Goal: Task Accomplishment & Management: Complete application form

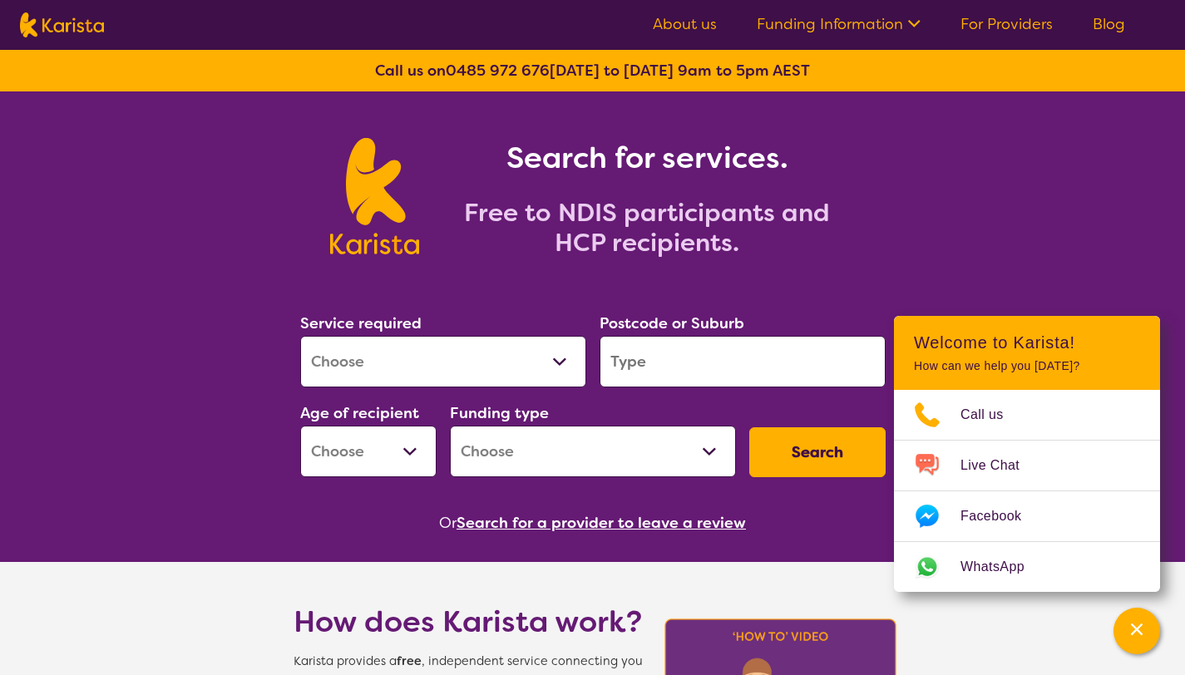
click at [556, 358] on select "Allied Health Assistant Assessment ([MEDICAL_DATA] or [MEDICAL_DATA]) Behaviour…" at bounding box center [443, 362] width 286 height 52
select select "[MEDICAL_DATA]"
click at [709, 376] on input "search" at bounding box center [743, 362] width 286 height 52
type input "3950"
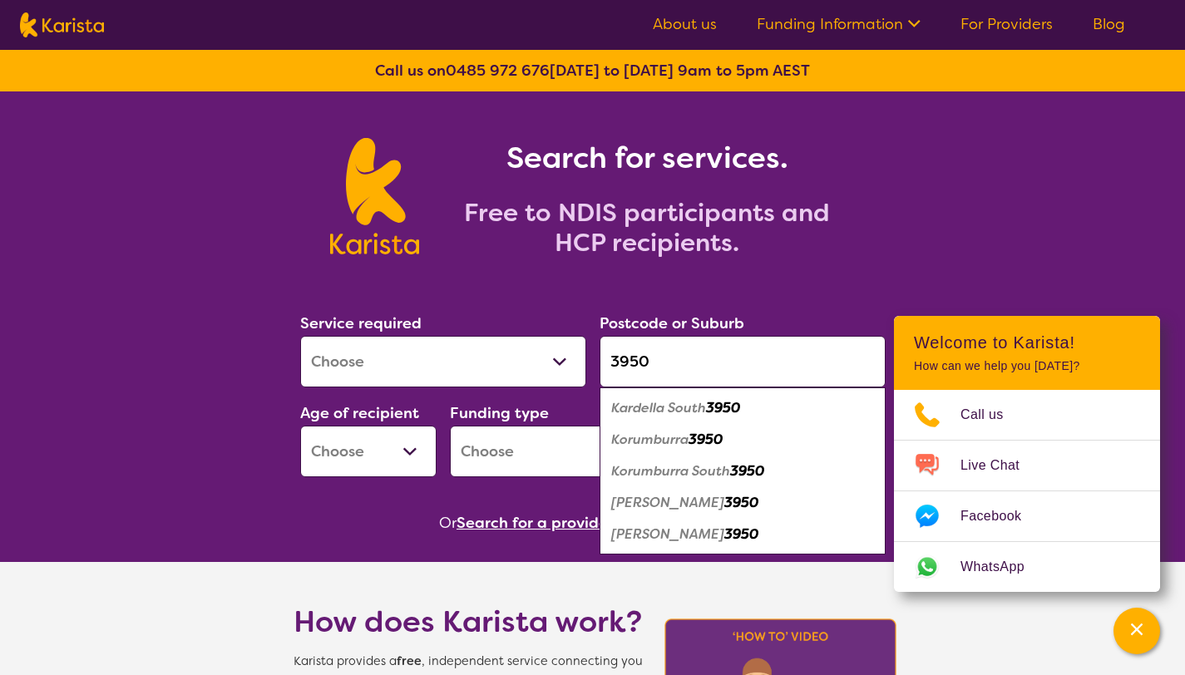
click at [412, 452] on select "Early Childhood - 0 to 9 Child - 10 to 11 Adolescent - 12 to 17 Adult - 18 to 6…" at bounding box center [368, 452] width 136 height 52
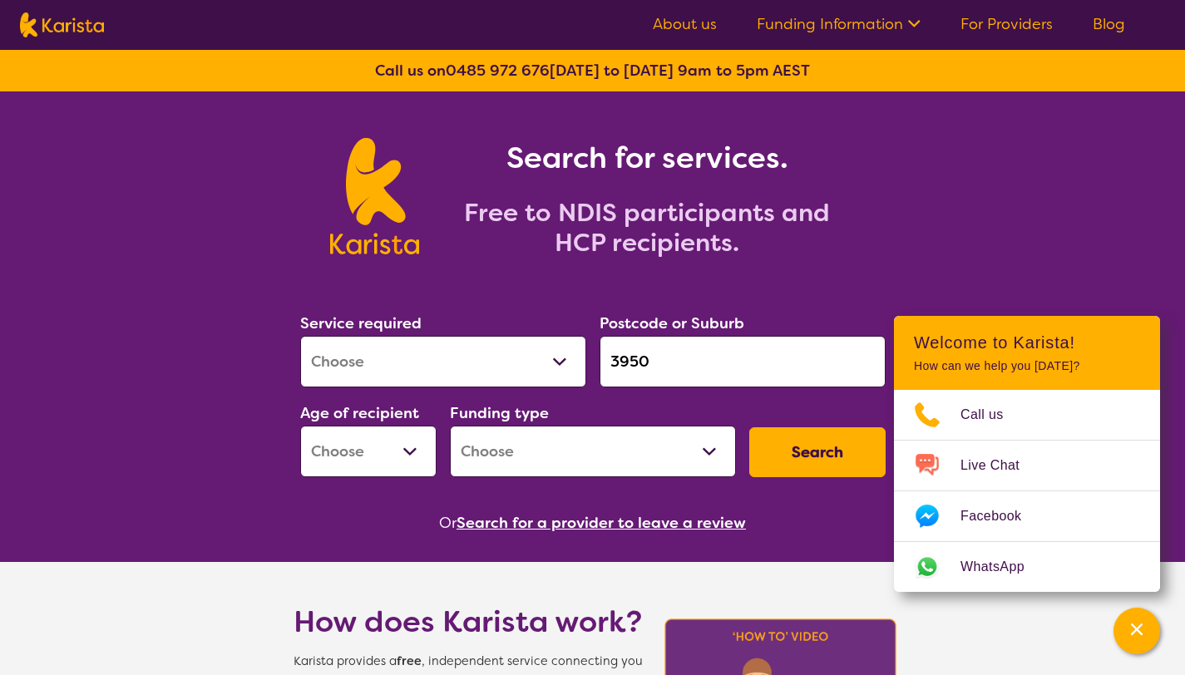
select select "EC"
click at [555, 460] on select "Home Care Package (HCP) National Disability Insurance Scheme (NDIS) I don't know" at bounding box center [593, 452] width 286 height 52
select select "NDIS"
click at [766, 458] on button "Search" at bounding box center [817, 452] width 136 height 50
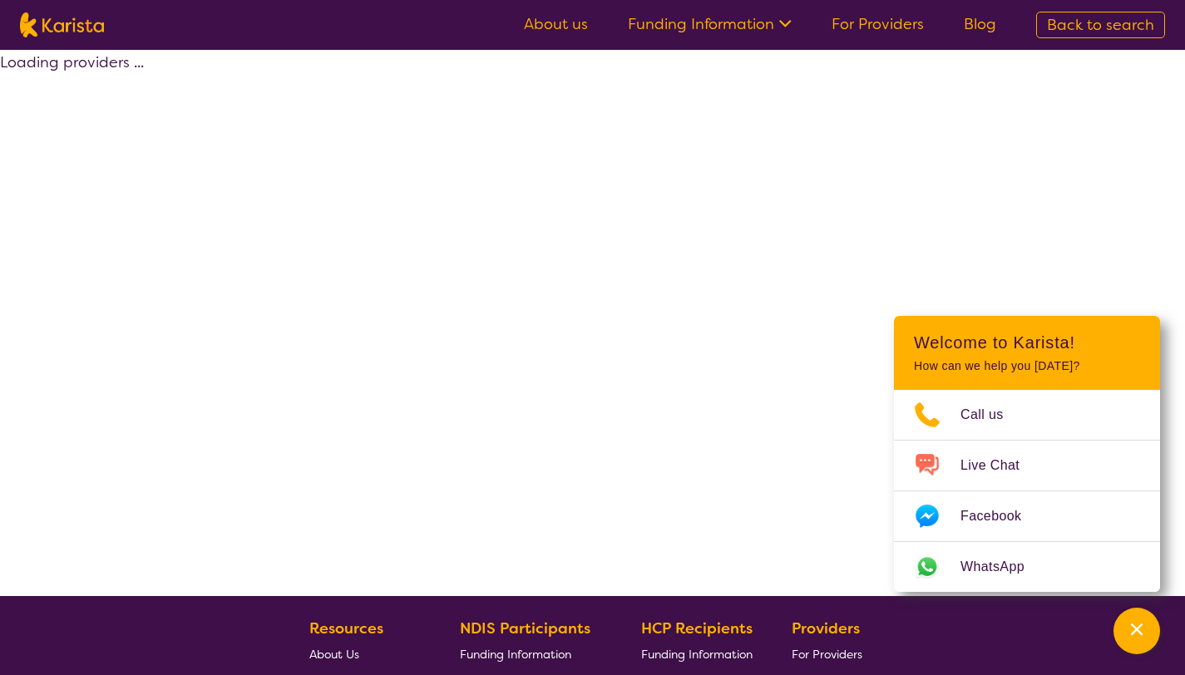
select select "by_score"
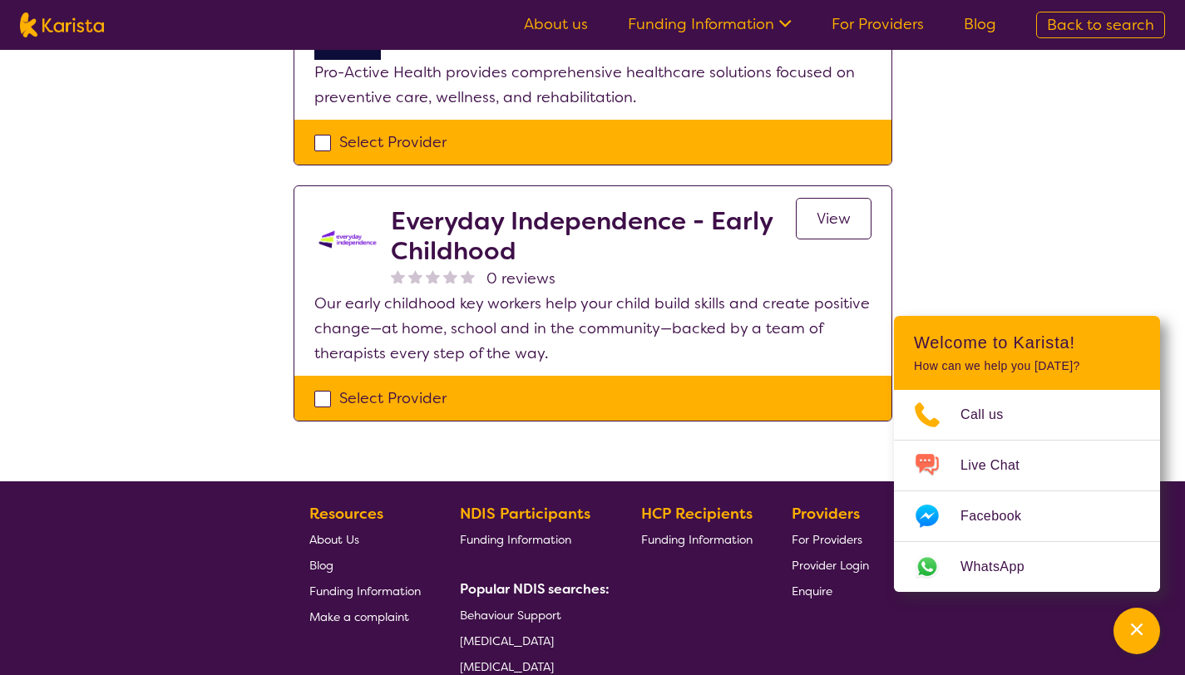
scroll to position [263, 0]
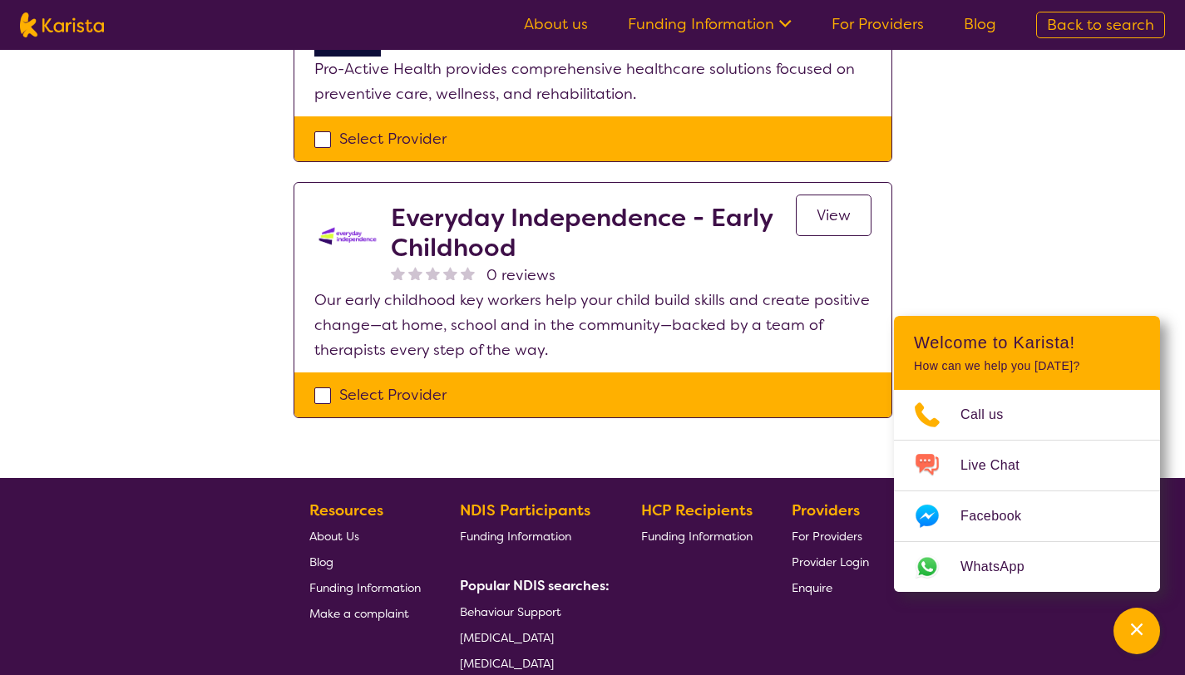
click at [824, 220] on span "View" at bounding box center [834, 215] width 34 height 20
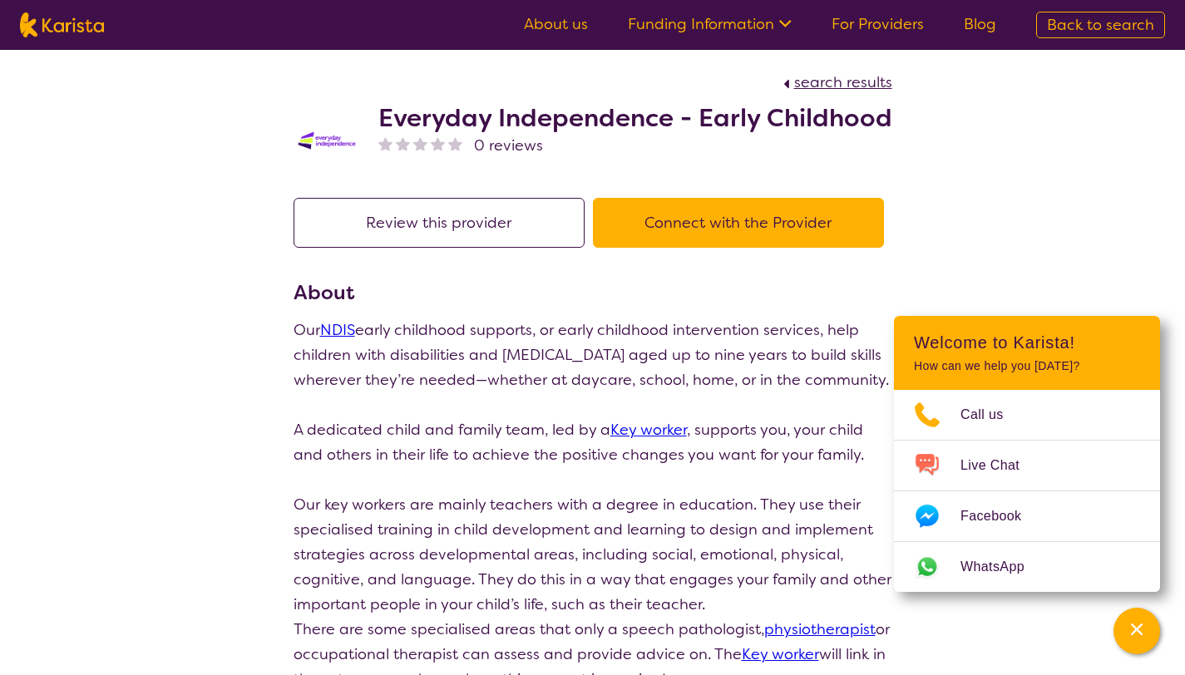
scroll to position [1, 0]
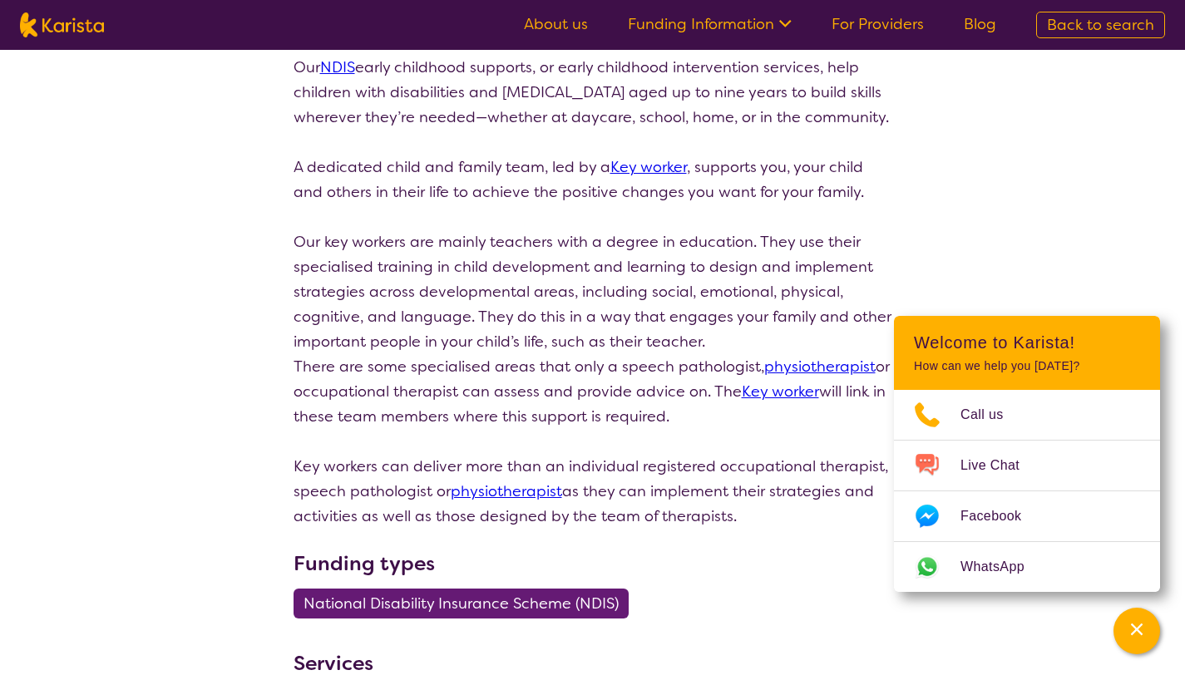
select select "by_score"
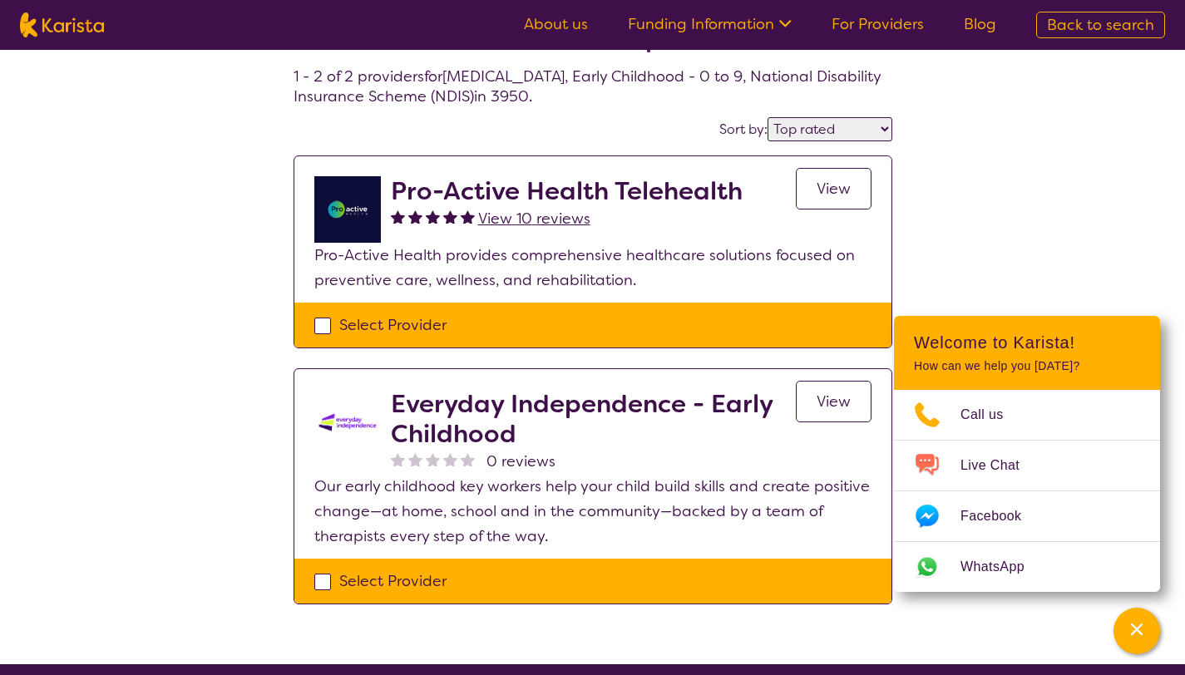
scroll to position [82, 0]
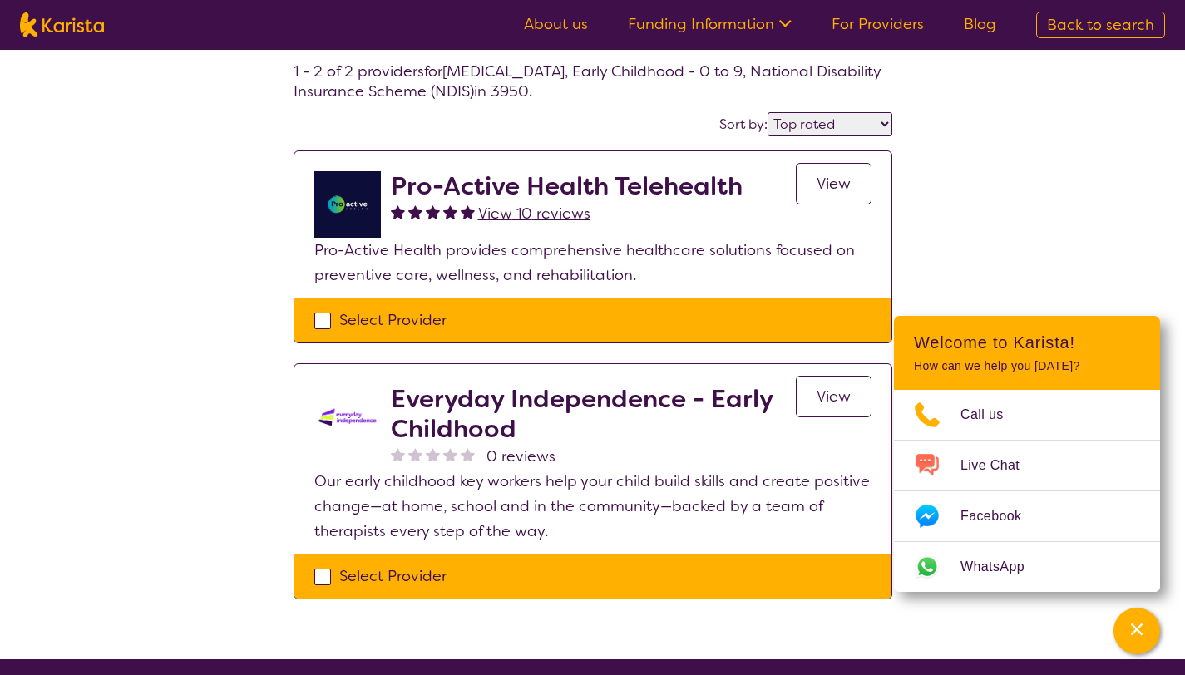
click at [817, 413] on link "View" at bounding box center [834, 397] width 76 height 42
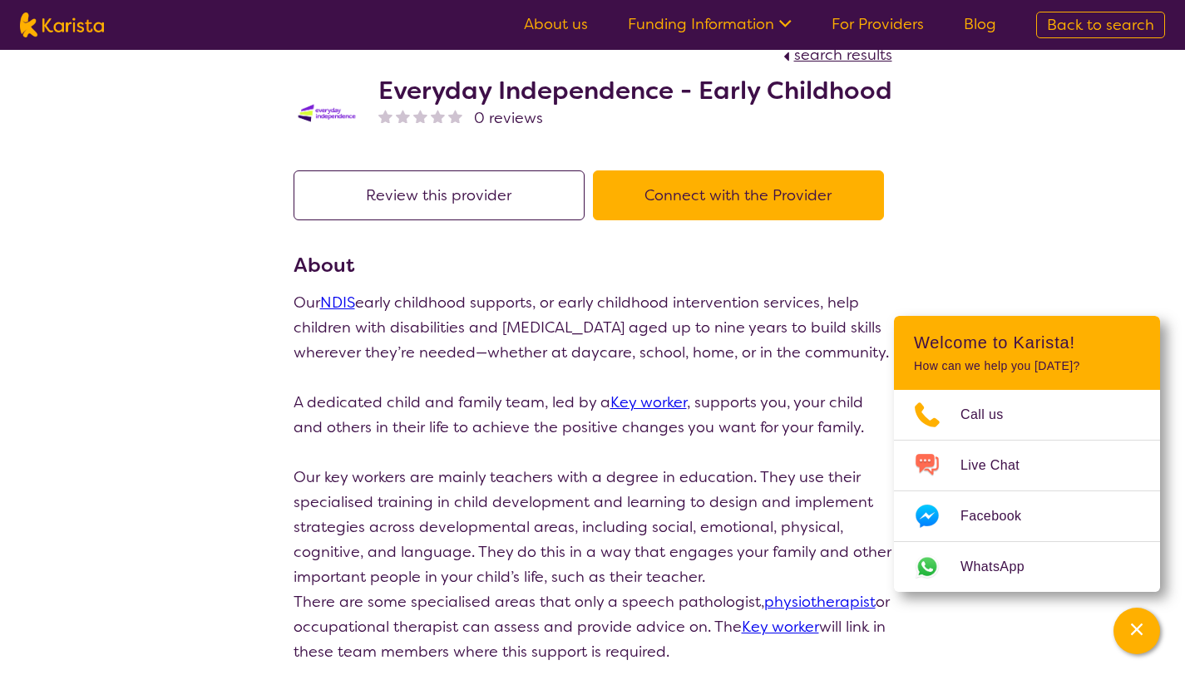
scroll to position [12, 0]
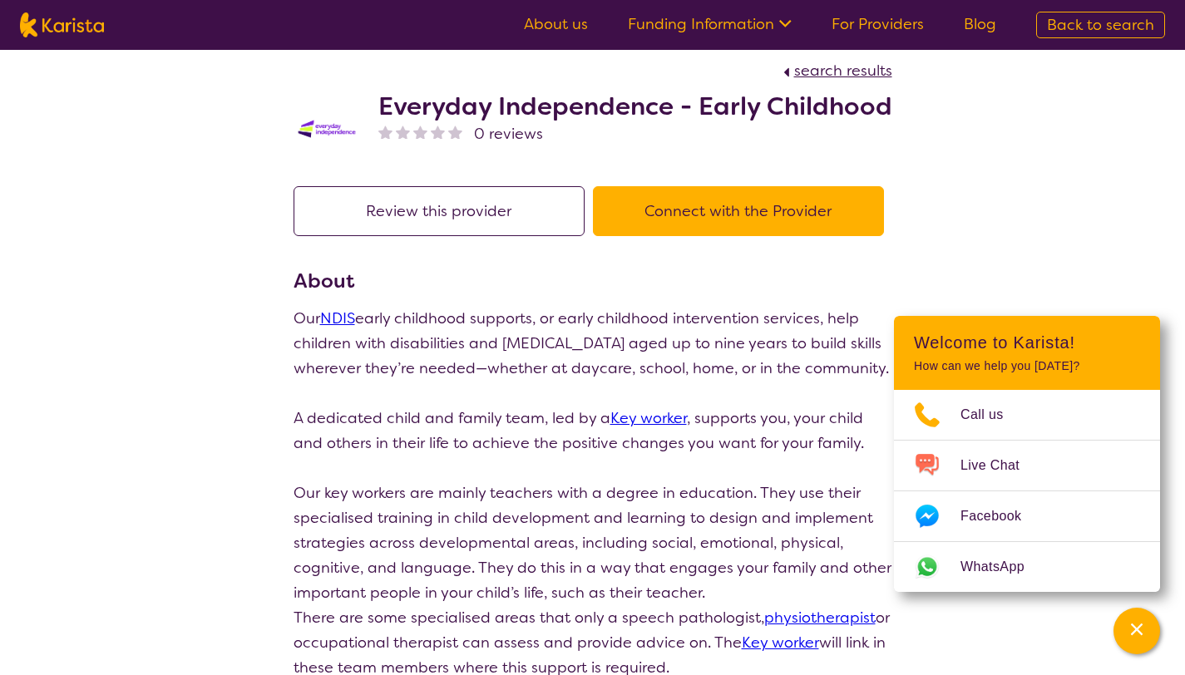
click at [716, 205] on button "Connect with the Provider" at bounding box center [738, 211] width 291 height 50
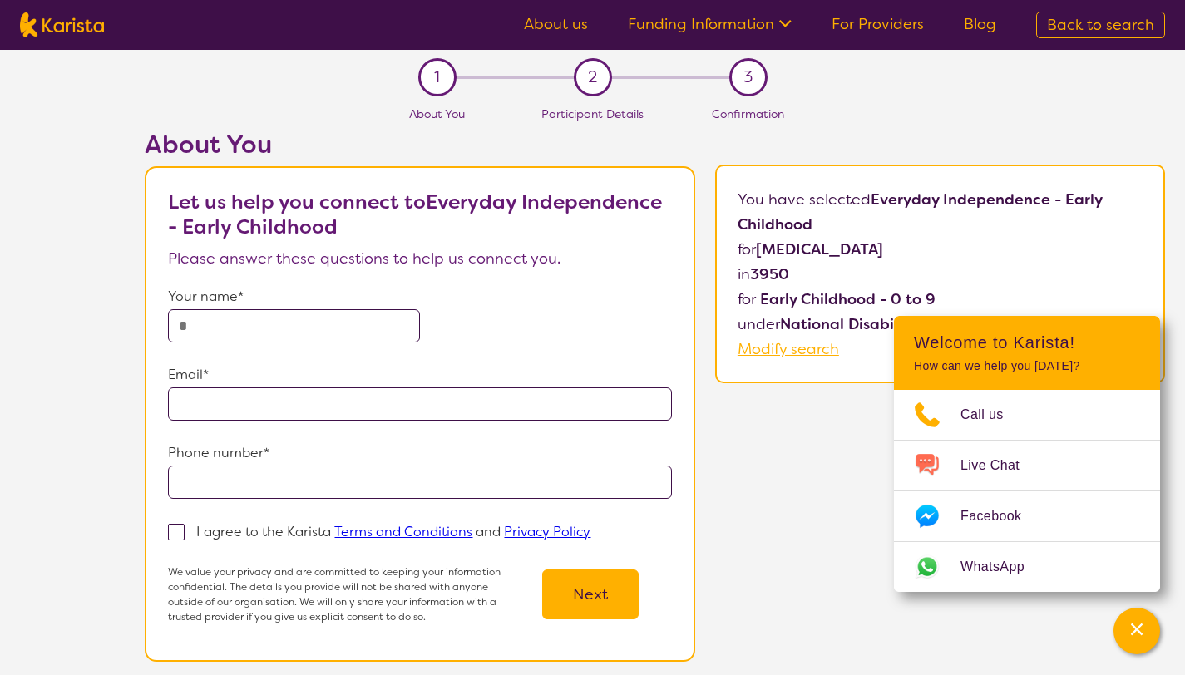
click at [372, 324] on input "text" at bounding box center [294, 325] width 252 height 33
type input "*"
type input "**********"
click at [307, 401] on input "email" at bounding box center [419, 404] width 503 height 33
type input "**********"
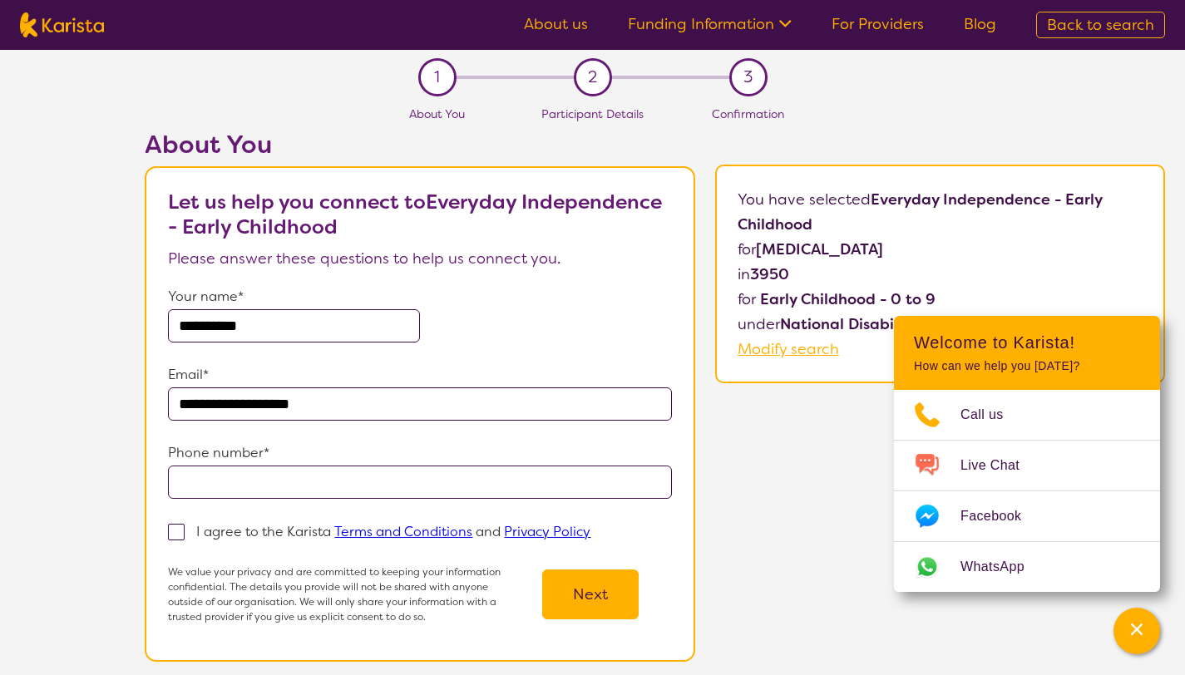
click at [261, 486] on input "tel" at bounding box center [419, 482] width 503 height 33
type input "**********"
click at [176, 535] on span at bounding box center [176, 532] width 17 height 17
click at [590, 535] on input "I agree to the Karista Terms and Conditions and Privacy Policy" at bounding box center [595, 531] width 11 height 11
checkbox input "true"
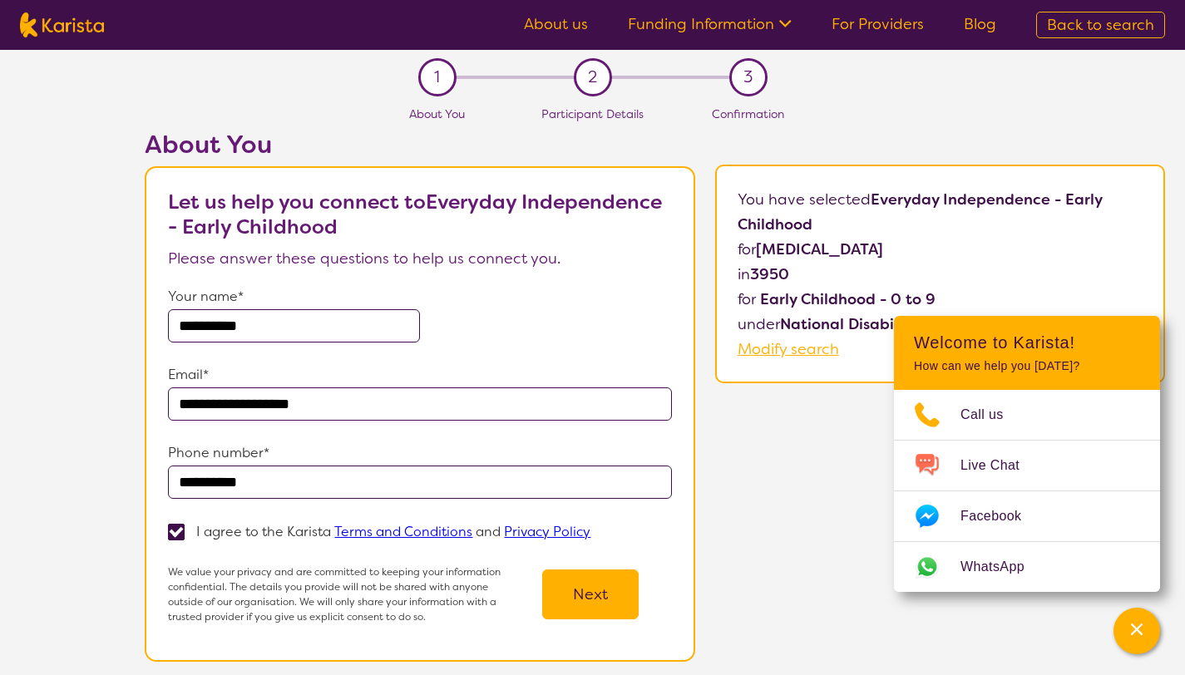
click at [585, 605] on button "Next" at bounding box center [590, 595] width 96 height 50
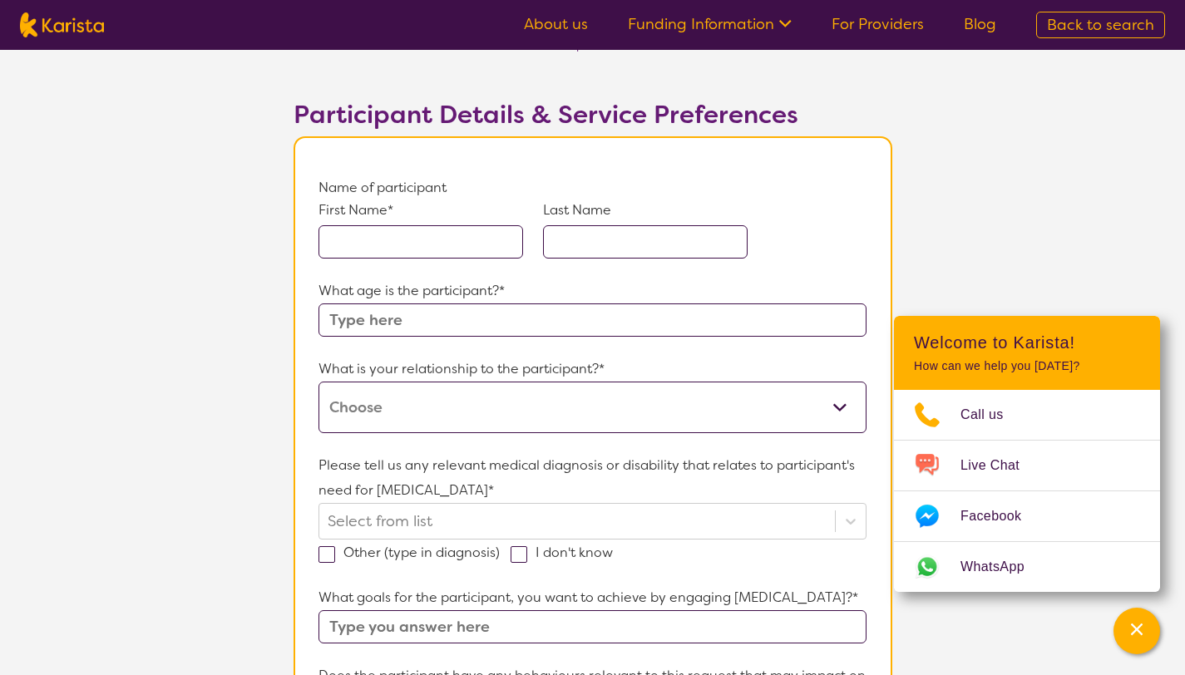
scroll to position [84, 0]
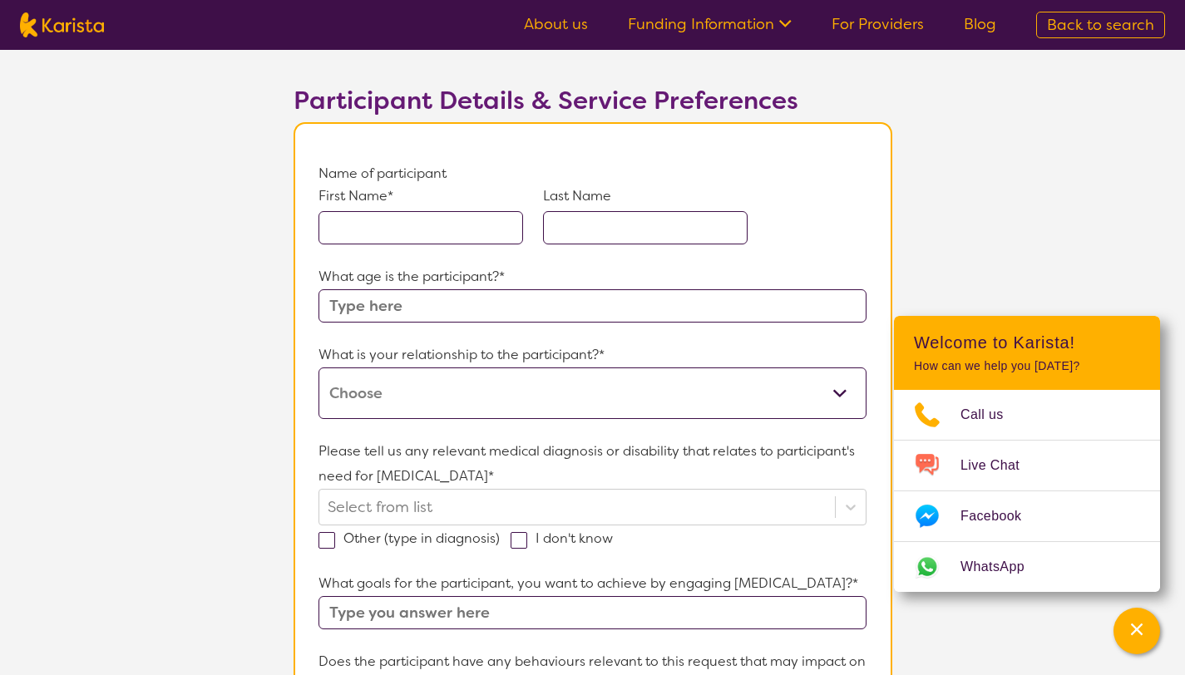
click at [398, 234] on input "text" at bounding box center [421, 227] width 205 height 33
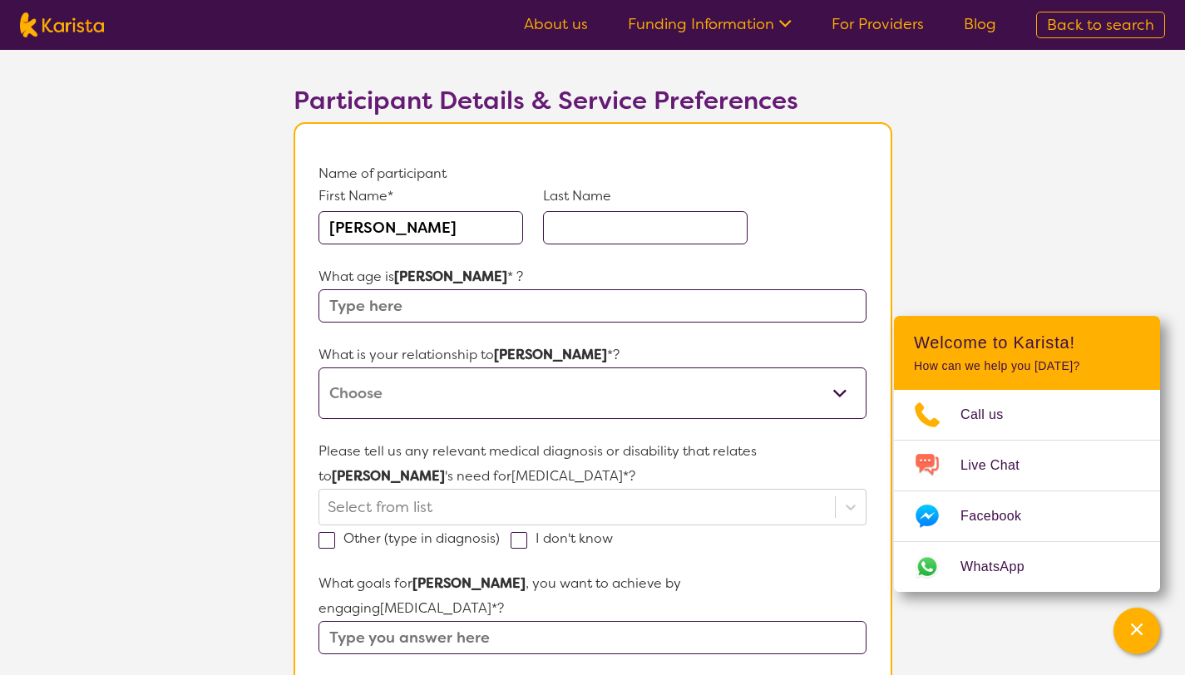
type input "[PERSON_NAME]"
click at [558, 233] on input "text" at bounding box center [645, 227] width 205 height 33
type input "[PERSON_NAME]"
click at [513, 309] on input "text" at bounding box center [592, 305] width 547 height 33
type input "4"
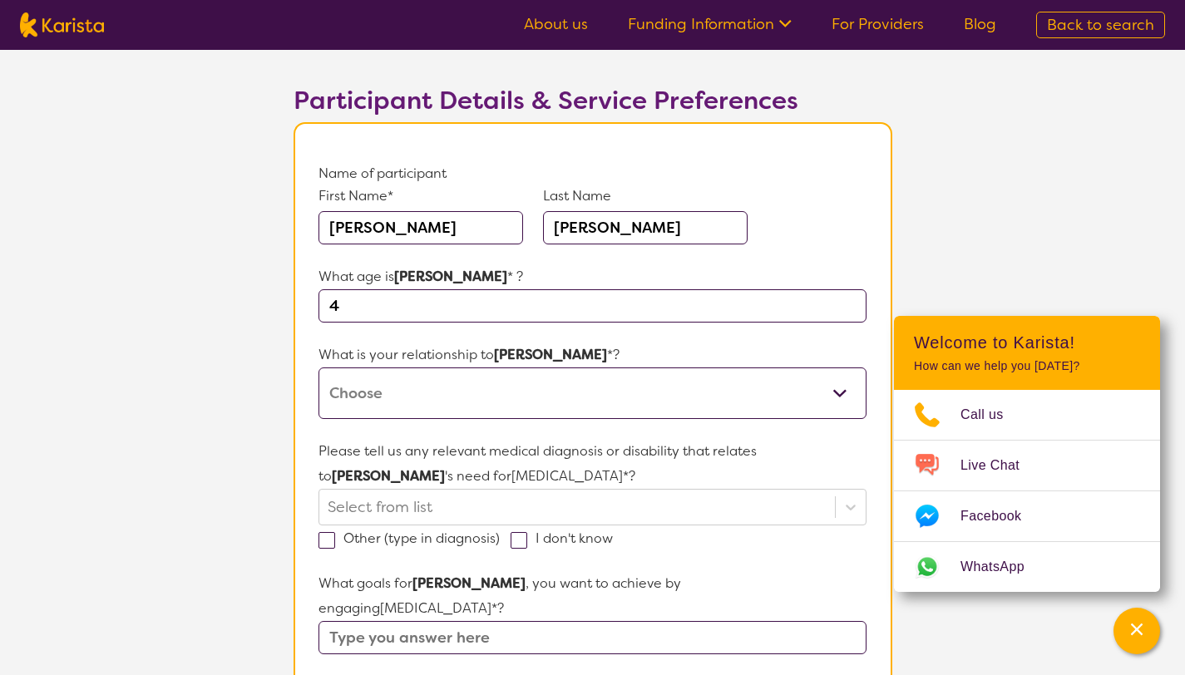
click at [526, 394] on select "This request is for myself I am their parent I am their child I am their spouse…" at bounding box center [592, 394] width 547 height 52
select select "I am their parent"
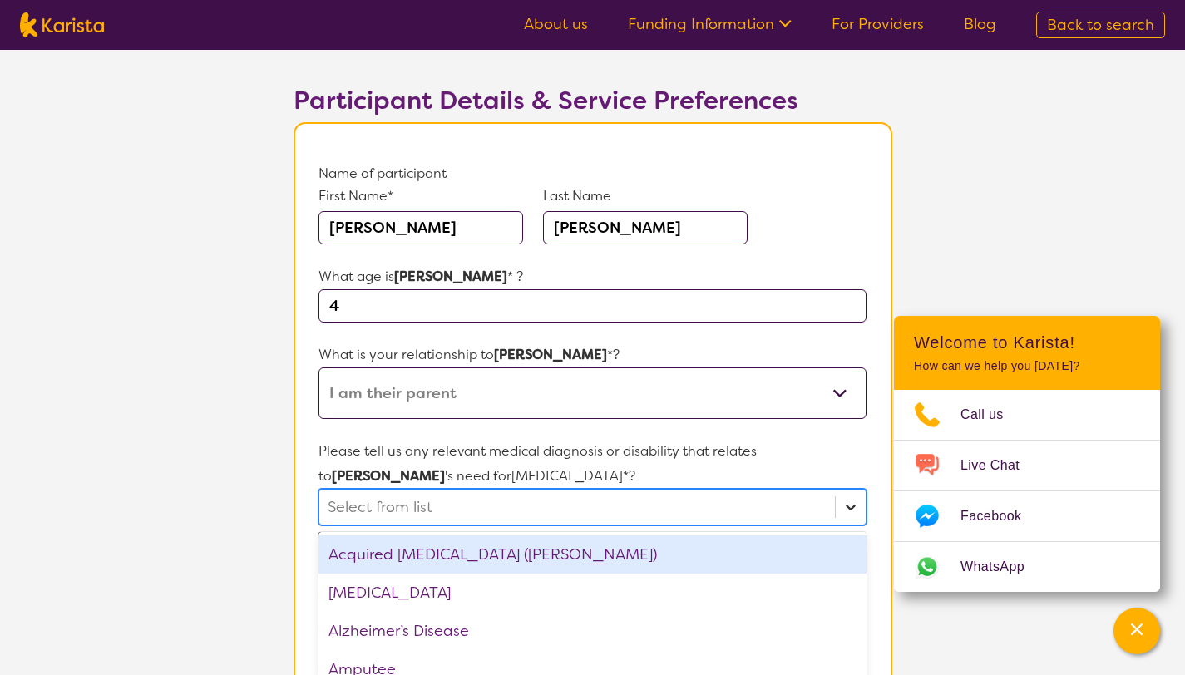
click at [850, 508] on div "option Acquired [MEDICAL_DATA] (ABI) focused, 1 of 75. 75 results available. Us…" at bounding box center [592, 507] width 547 height 37
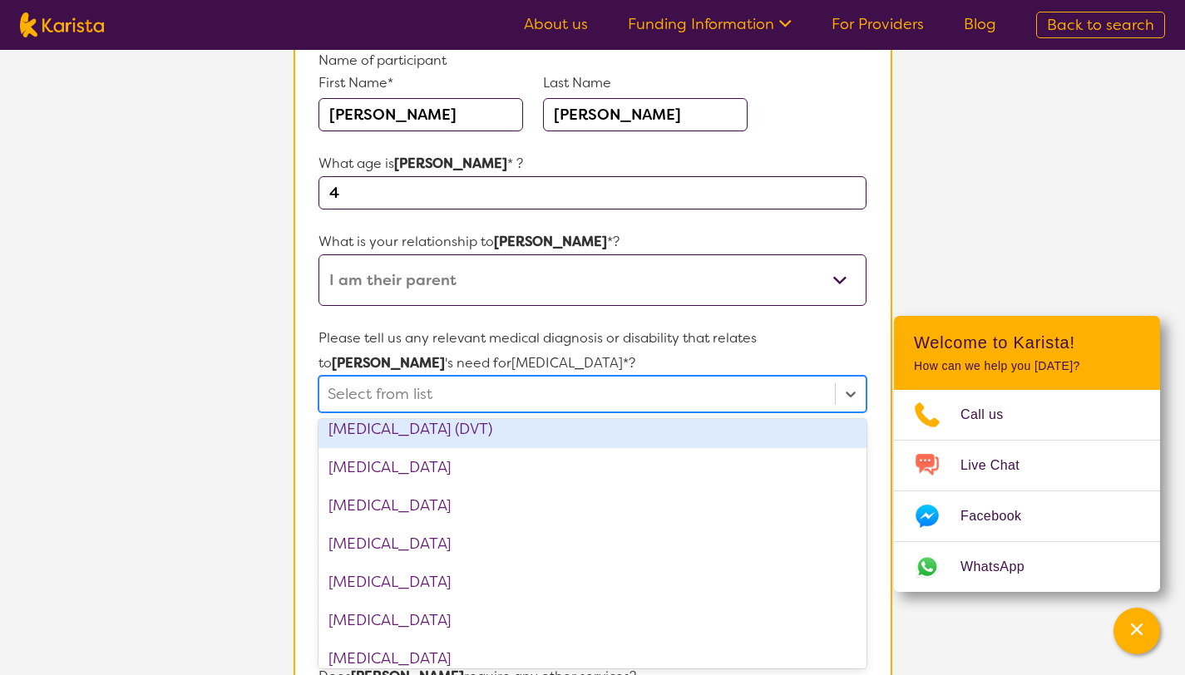
scroll to position [836, 0]
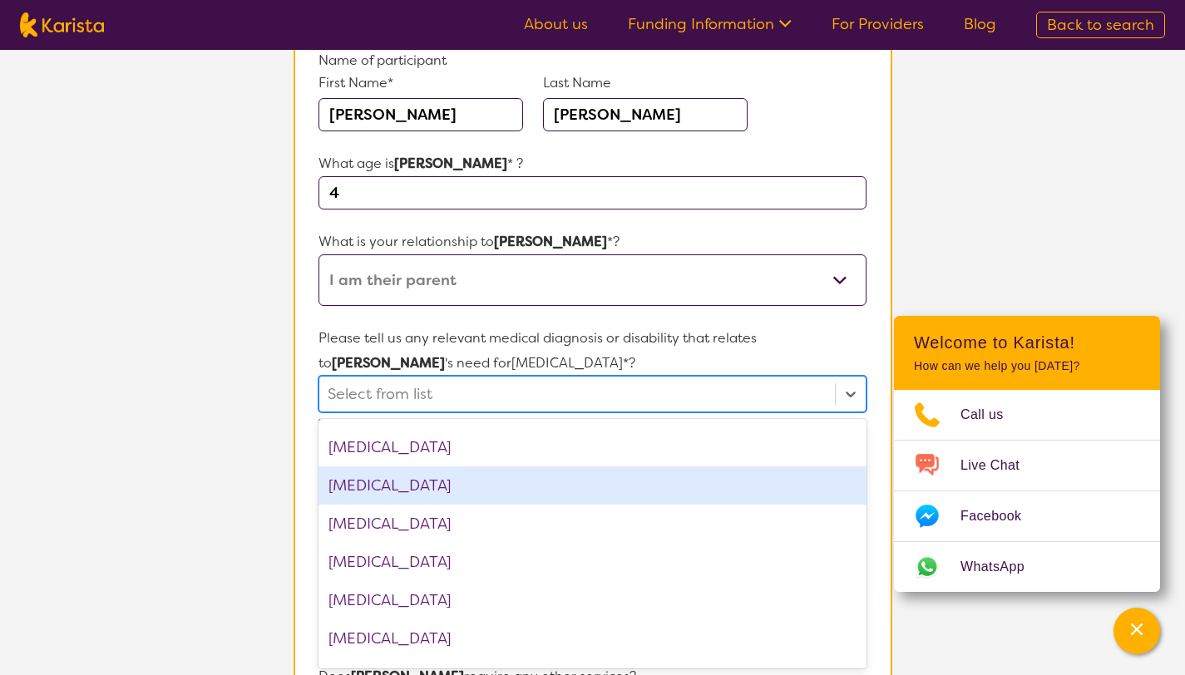
click at [588, 485] on div "[MEDICAL_DATA]" at bounding box center [592, 486] width 547 height 38
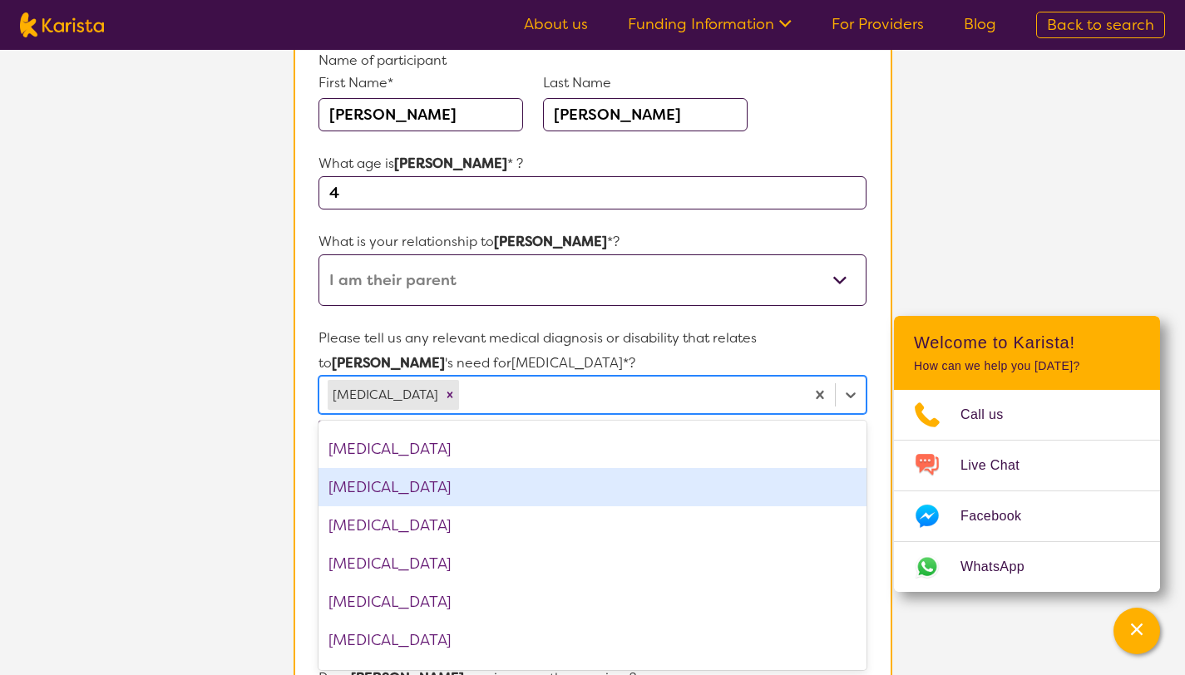
click at [265, 472] on section "L About You 2 Participant Details 3 Confirmation Participant Details & Service …" at bounding box center [592, 599] width 1185 height 1493
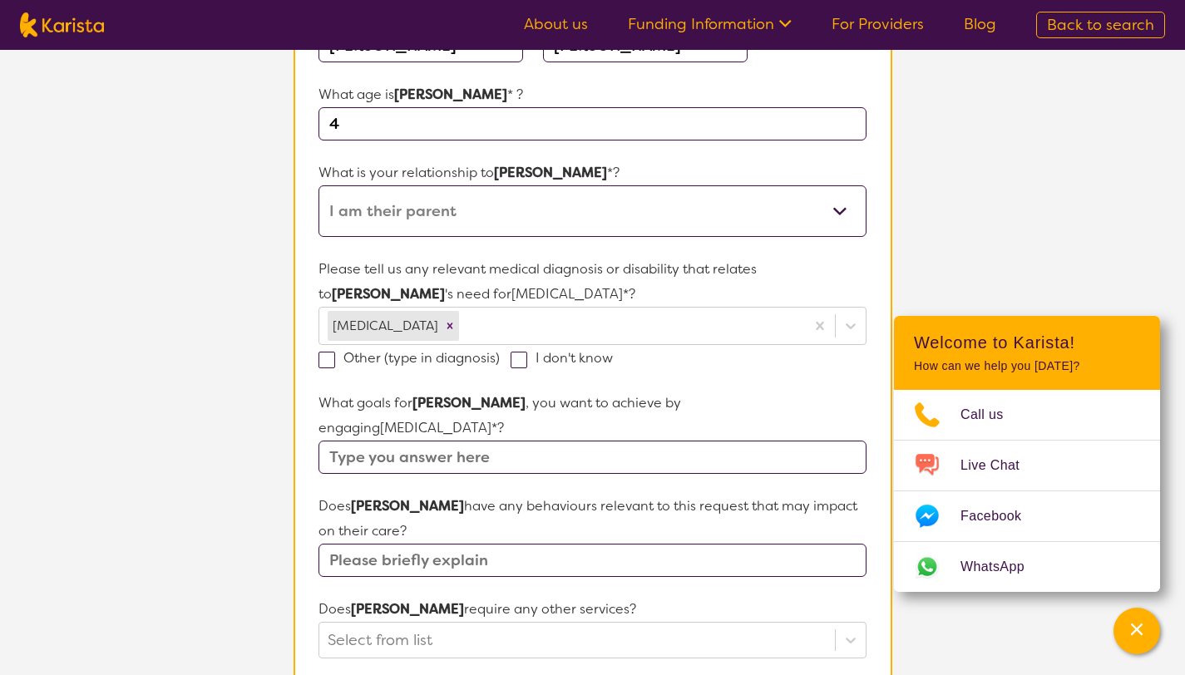
scroll to position [270, 0]
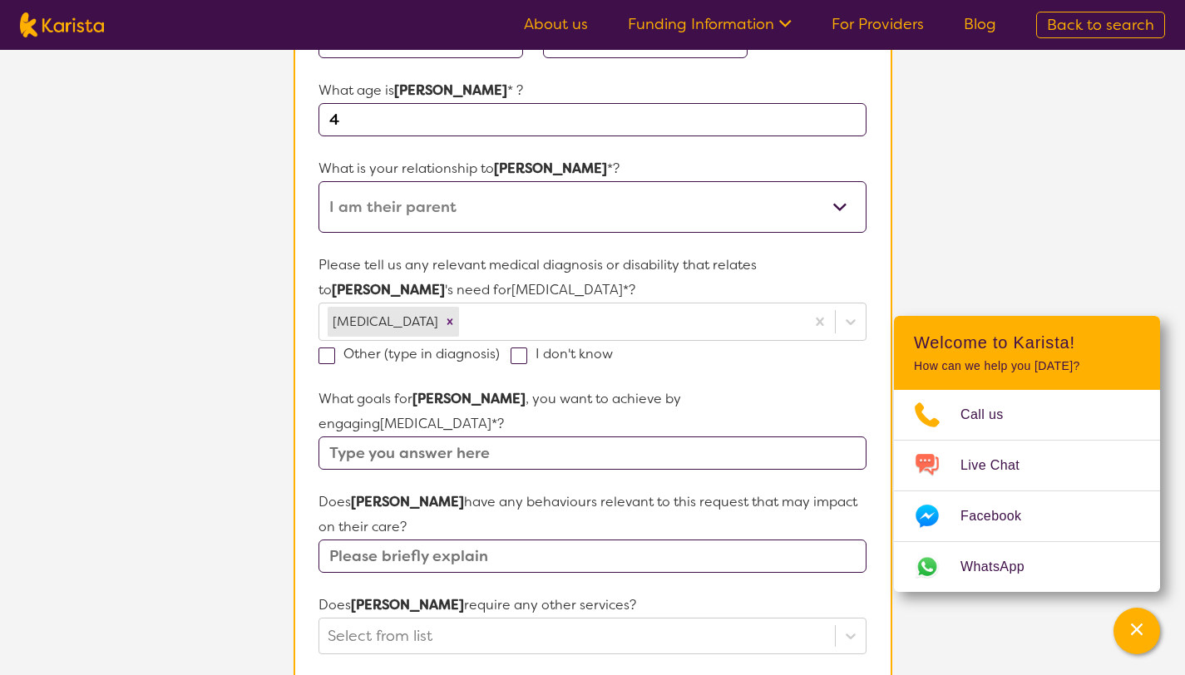
click at [795, 437] on input "text" at bounding box center [592, 453] width 547 height 33
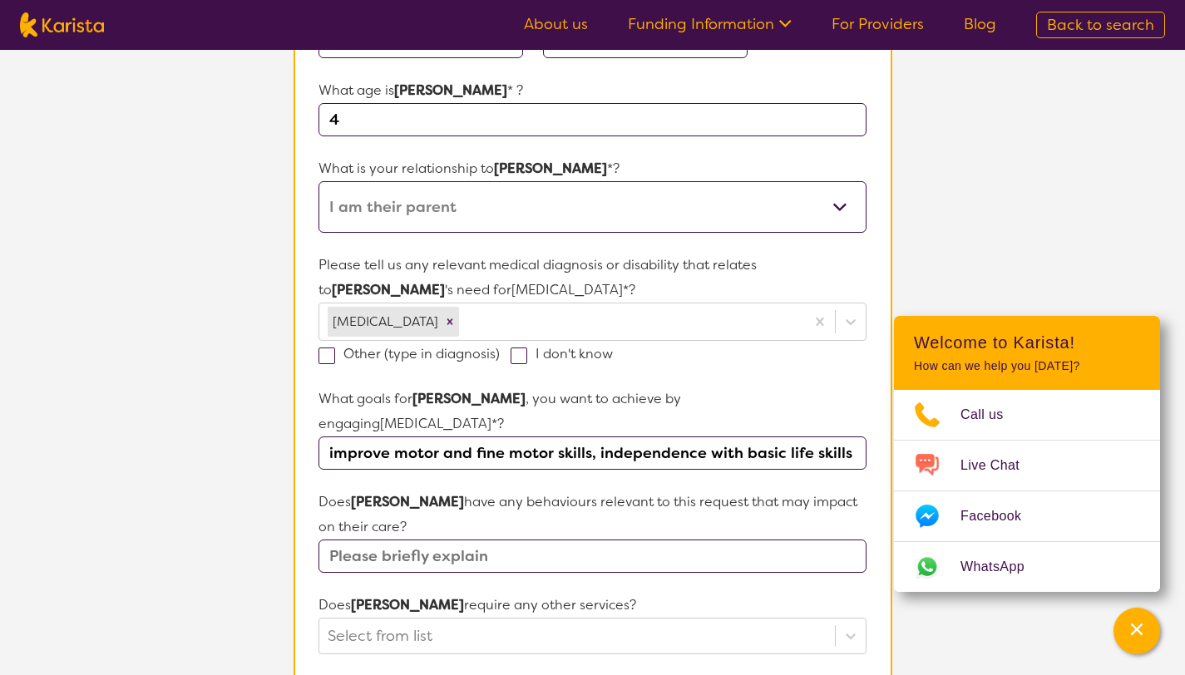
type input "improve motor and fine motor skills, independence with basic life skills"
click at [704, 540] on input "text" at bounding box center [592, 556] width 547 height 33
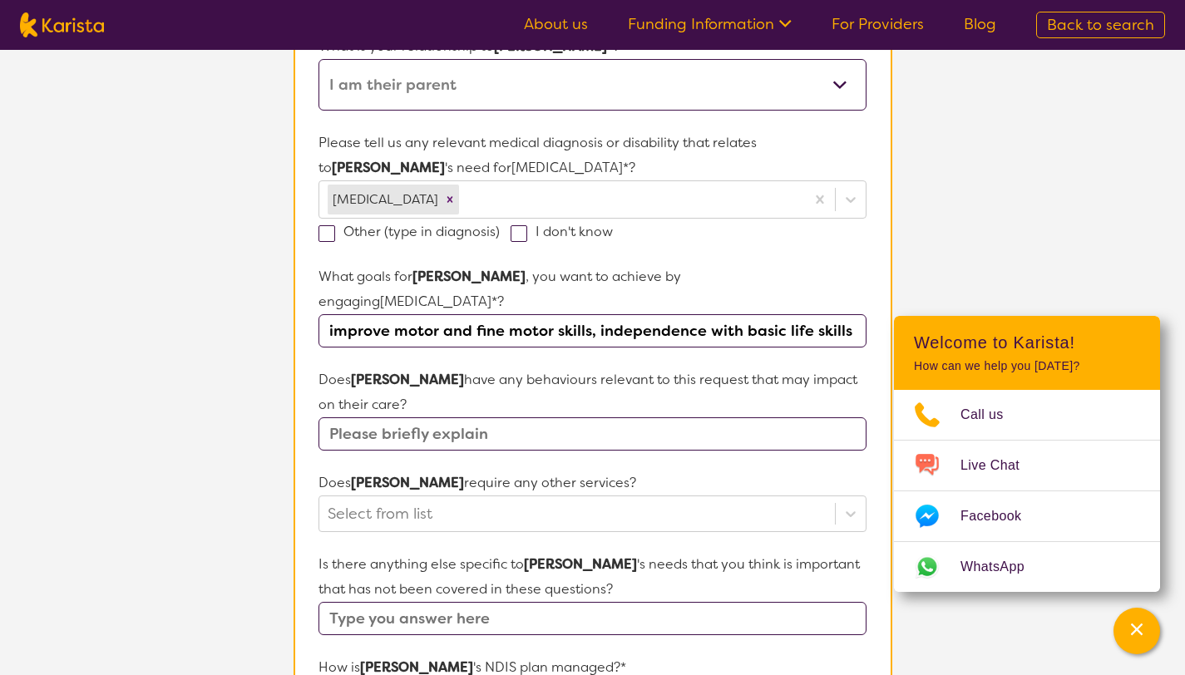
scroll to position [396, 0]
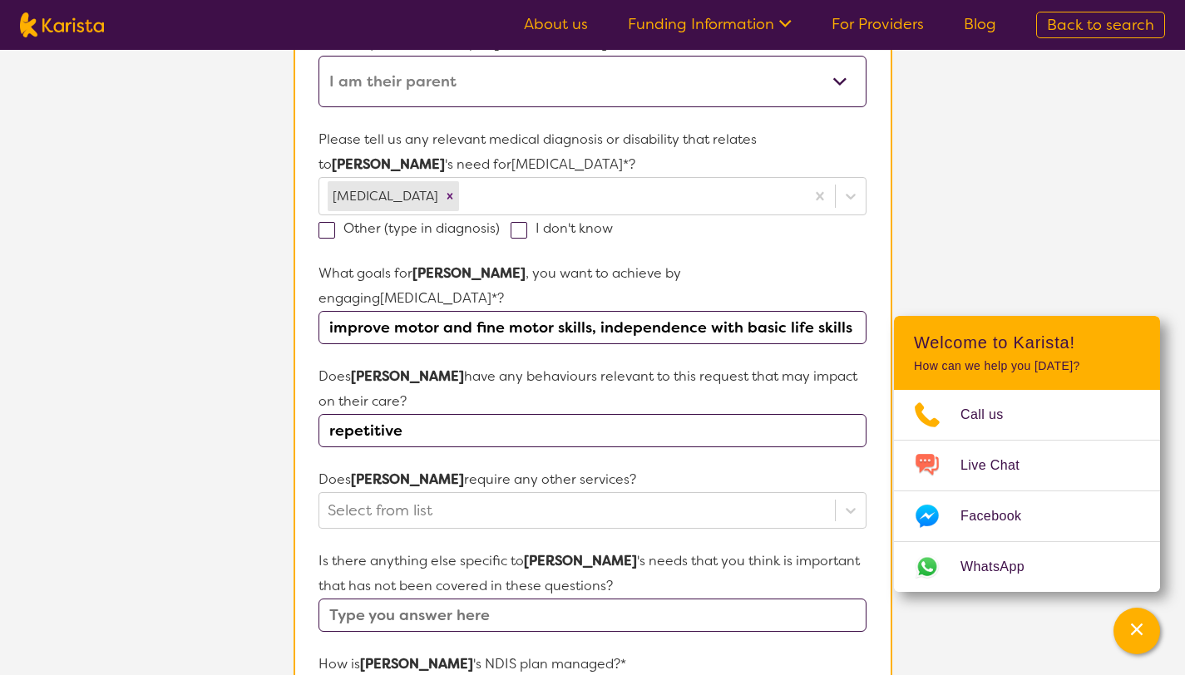
click at [881, 487] on section "Name of participant First Name* [PERSON_NAME] Last Name [PERSON_NAME] What age …" at bounding box center [593, 448] width 599 height 1277
click at [795, 414] on input "repetitive" at bounding box center [592, 430] width 547 height 33
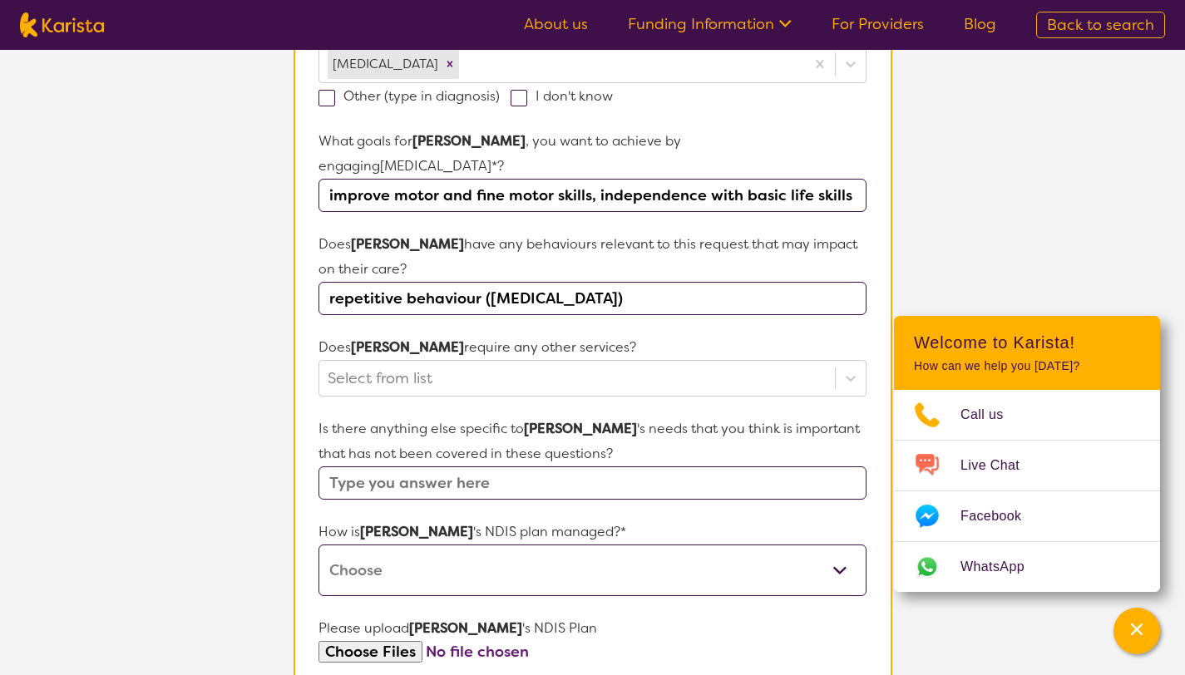
scroll to position [529, 0]
type input "repetitive behaviour ([MEDICAL_DATA])"
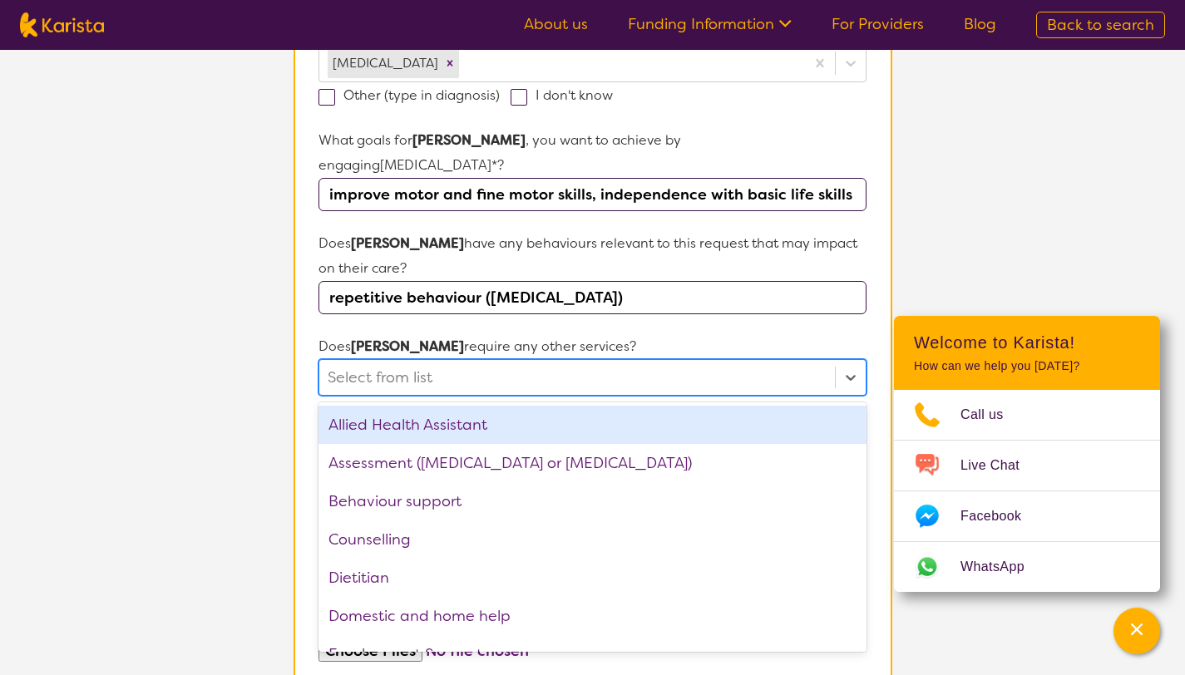
click at [790, 363] on div at bounding box center [577, 377] width 498 height 28
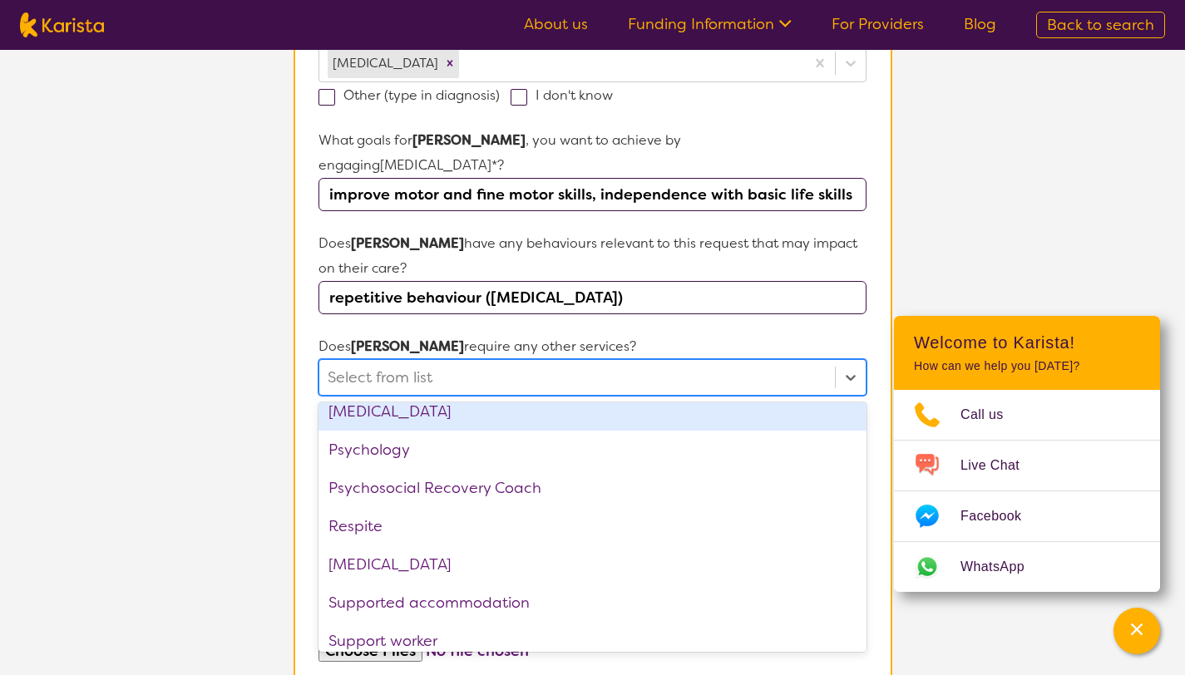
scroll to position [561, 0]
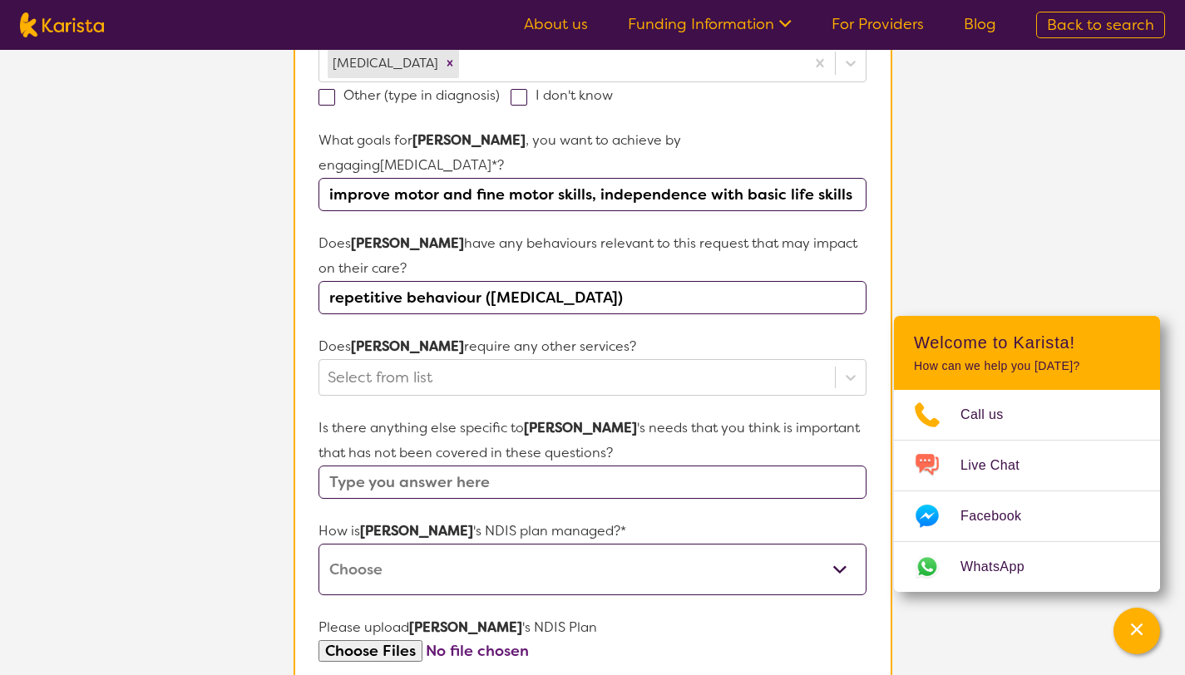
click at [877, 528] on section "Name of participant First Name* [PERSON_NAME] Last Name [PERSON_NAME] What age …" at bounding box center [593, 315] width 599 height 1277
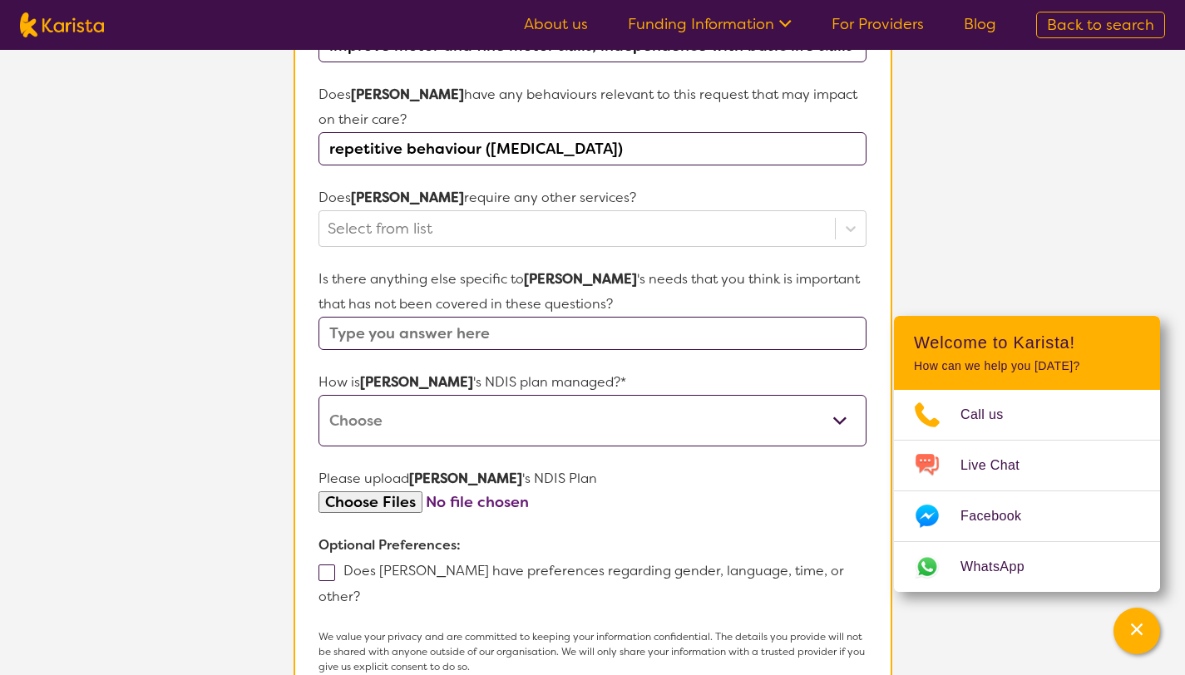
scroll to position [680, 0]
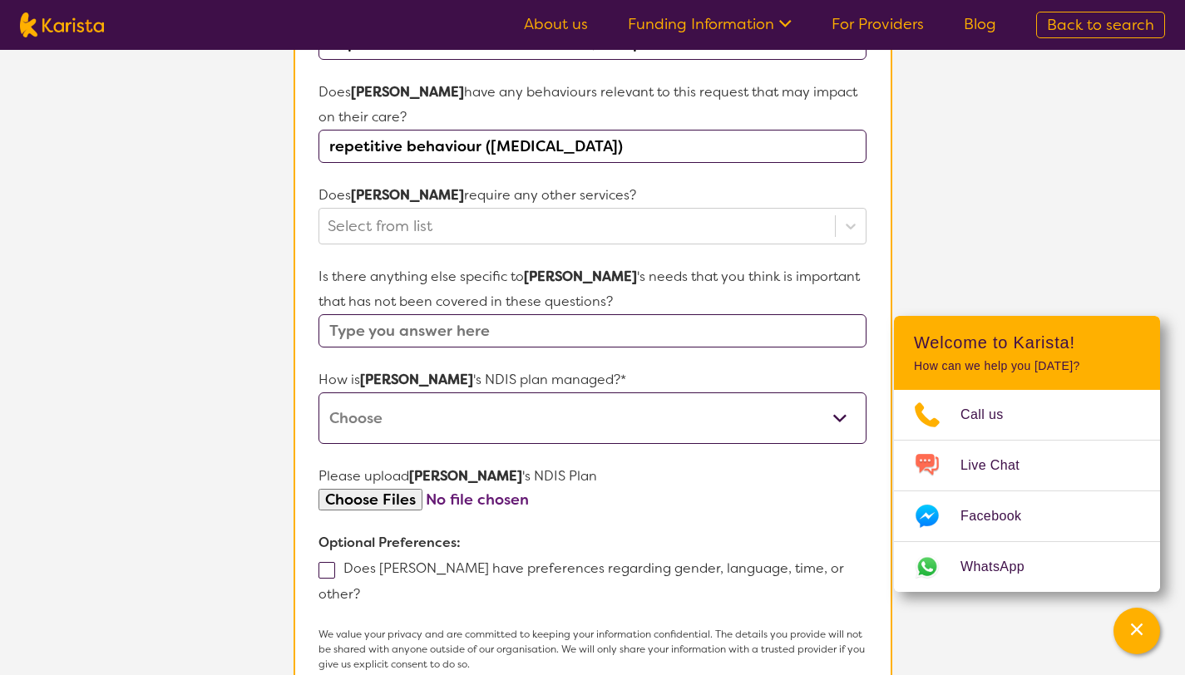
click at [600, 393] on select "Self-managed NDIS plan Managed by a registered plan management provider (not th…" at bounding box center [592, 419] width 547 height 52
select select "Self Managed"
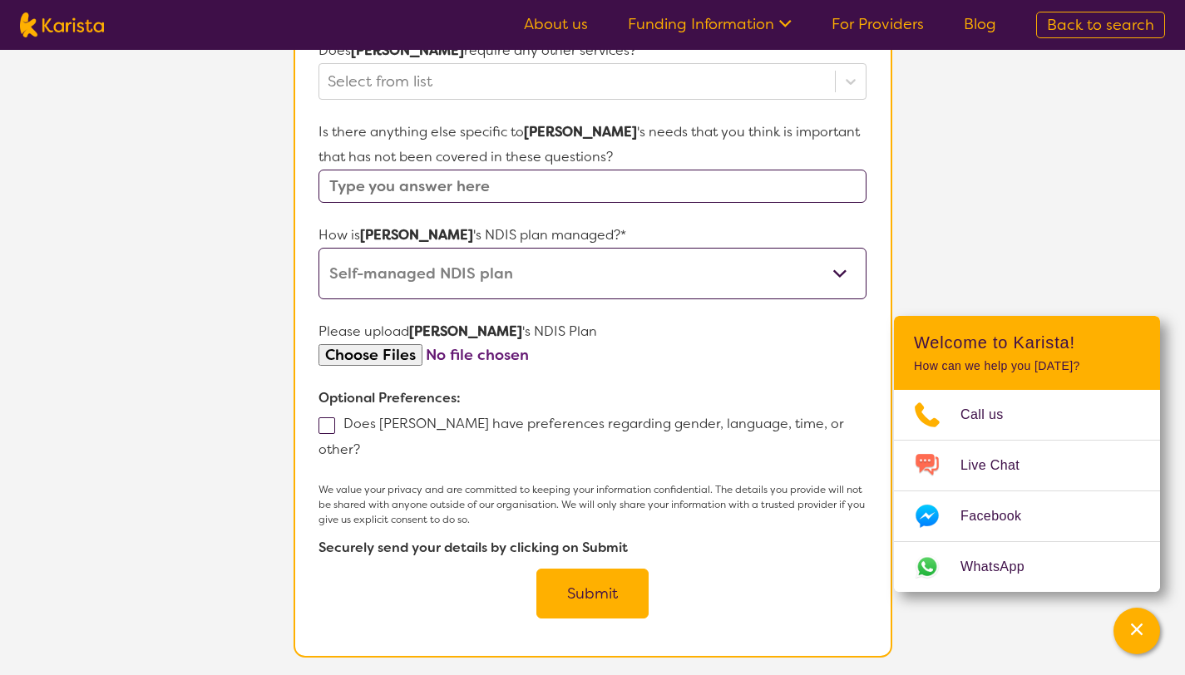
scroll to position [829, 0]
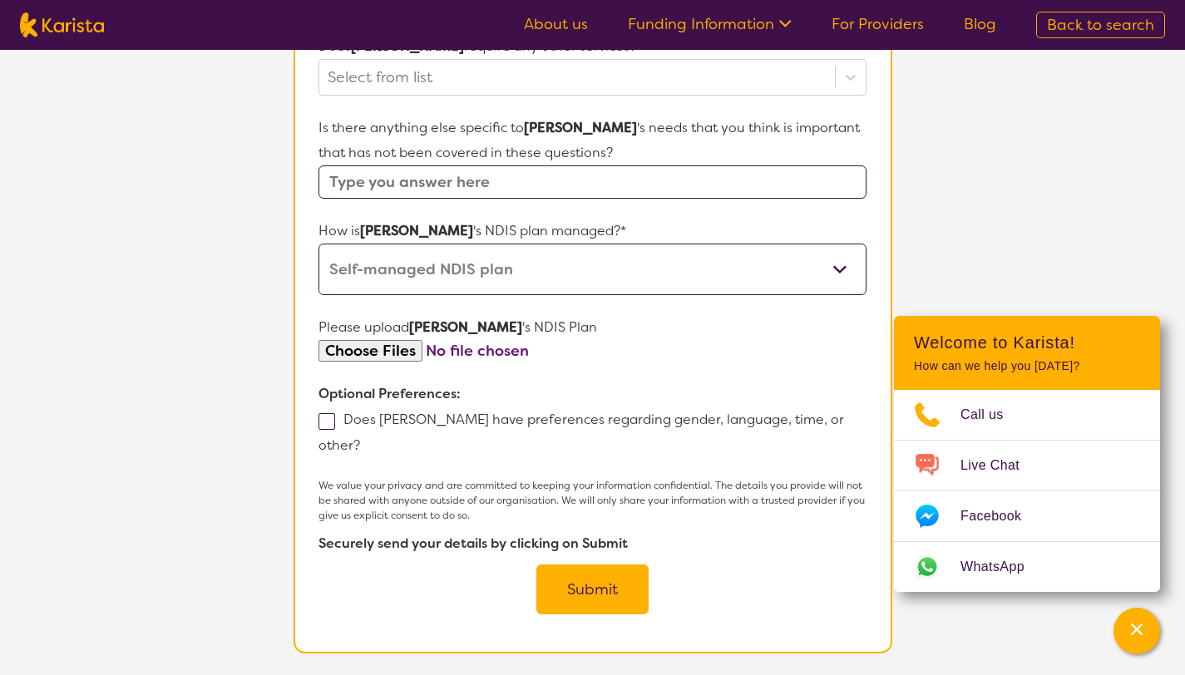
click at [332, 413] on span at bounding box center [327, 421] width 17 height 17
click at [360, 439] on input "Does [PERSON_NAME] have preferences regarding gender, language, time, or other?" at bounding box center [365, 444] width 11 height 11
checkbox input "true"
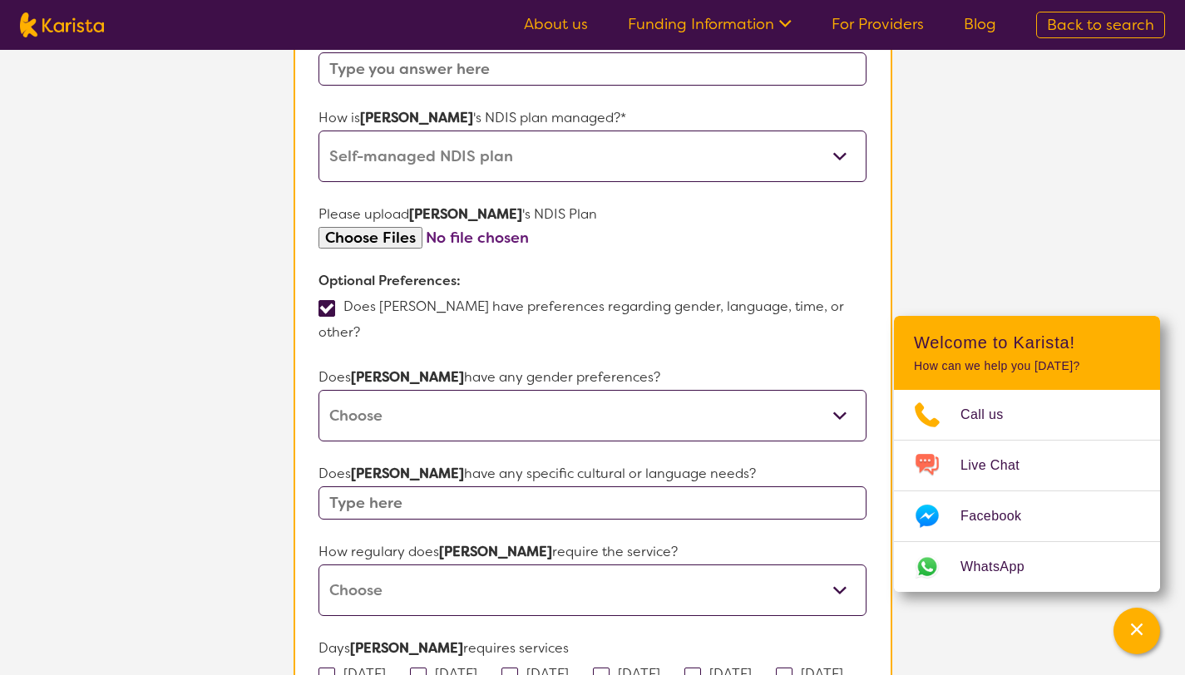
scroll to position [961, 0]
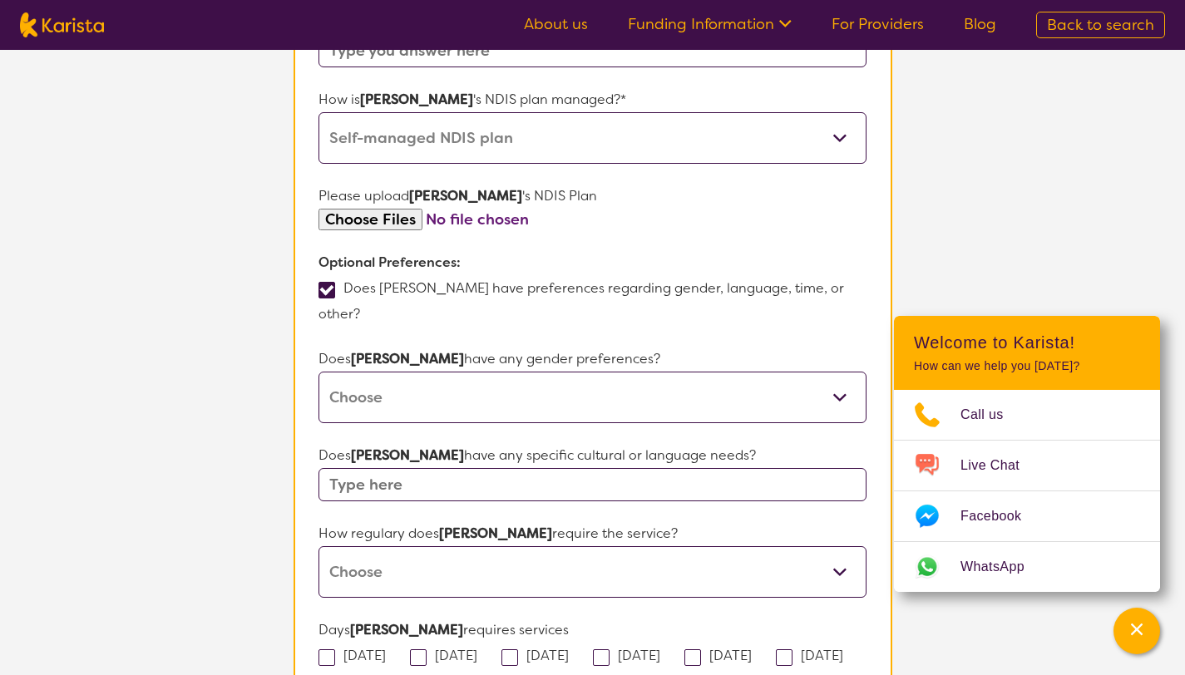
click at [769, 372] on select "[DEMOGRAPHIC_DATA] [DEMOGRAPHIC_DATA] Other No Preference" at bounding box center [592, 398] width 547 height 52
select select "No preference"
click at [753, 468] on input "text" at bounding box center [592, 484] width 547 height 33
type input "none"
click at [871, 478] on section "Name of participant First Name* [PERSON_NAME] Last Name [PERSON_NAME] What age …" at bounding box center [593, 149] width 599 height 1806
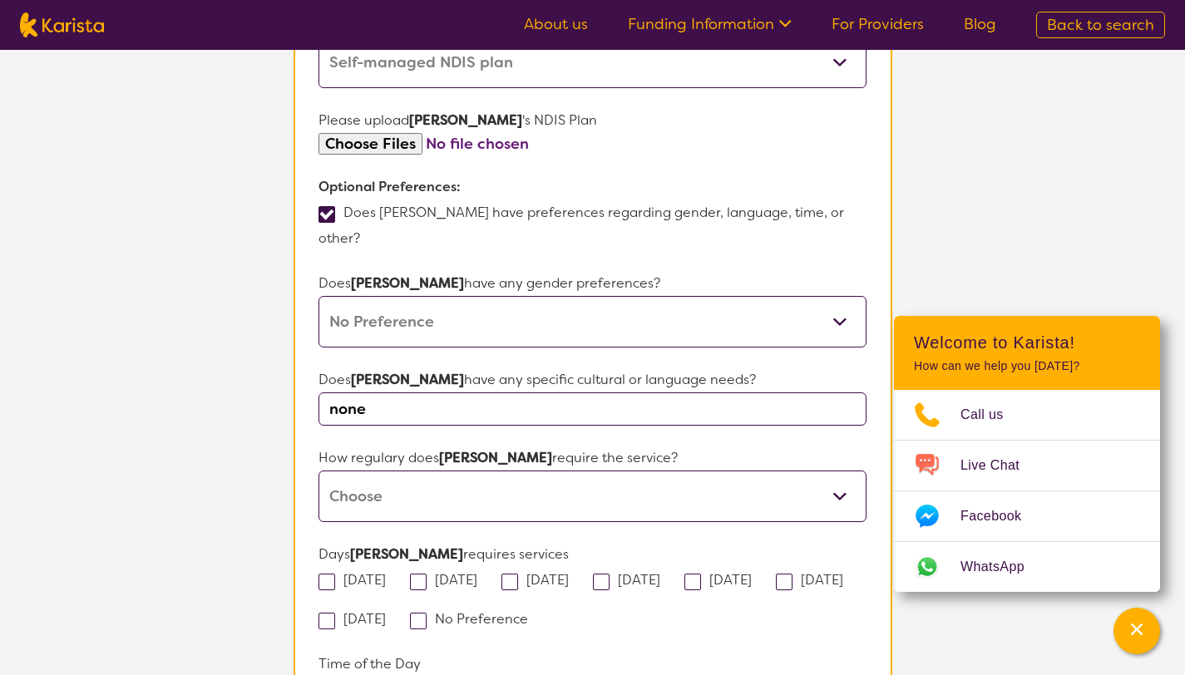
scroll to position [1060, 0]
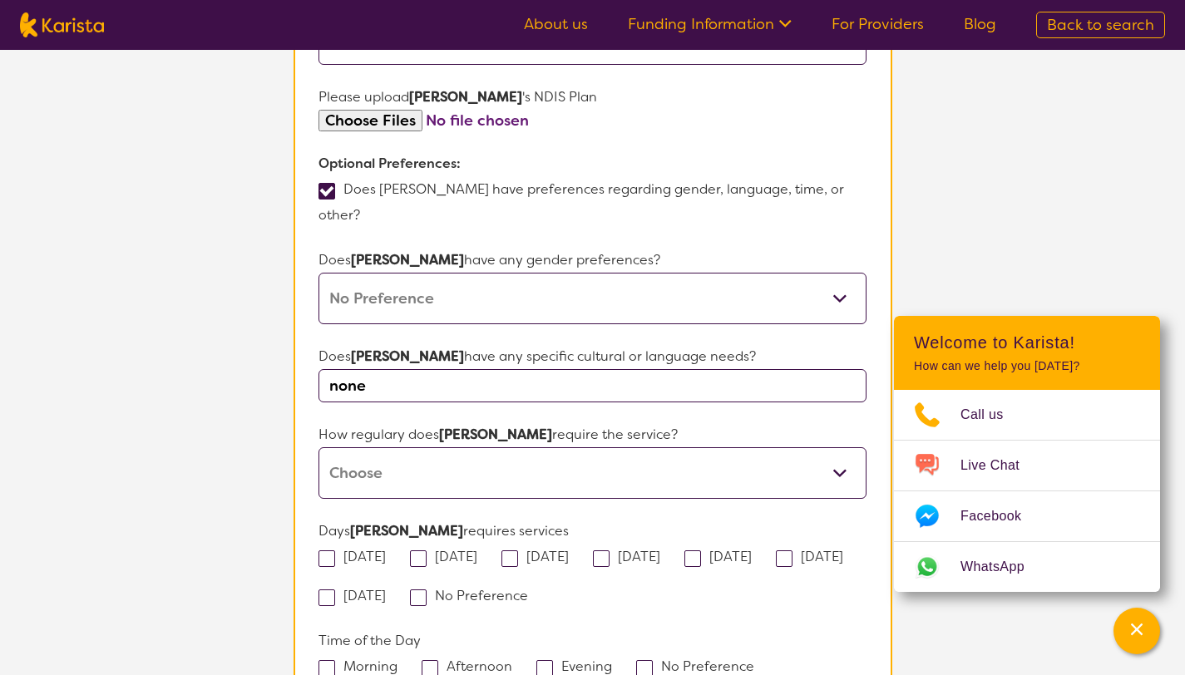
click at [842, 447] on select "Daily Twice a week Weekly Every fortnight Monthly Other" at bounding box center [592, 473] width 547 height 52
select select "Every fortnight"
click at [850, 544] on div "[DATE] [DATE] [DATE] [DATE] [DATE] [DATE] [DATE] No Preference" at bounding box center [592, 576] width 547 height 65
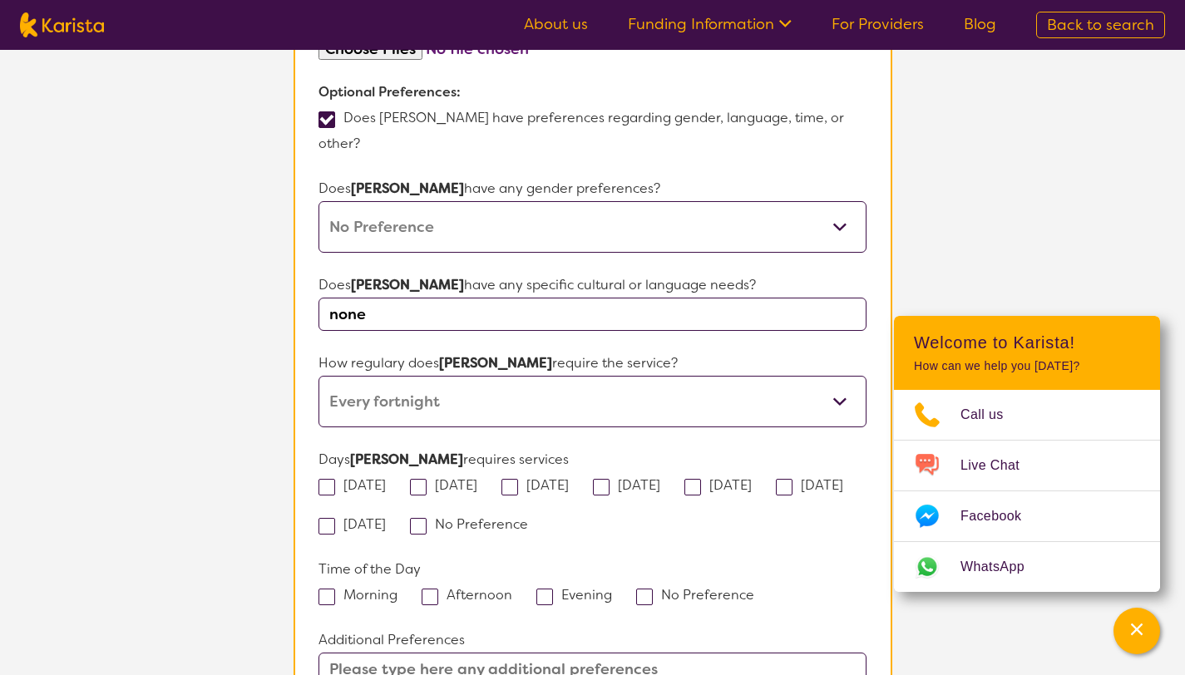
scroll to position [1154, 0]
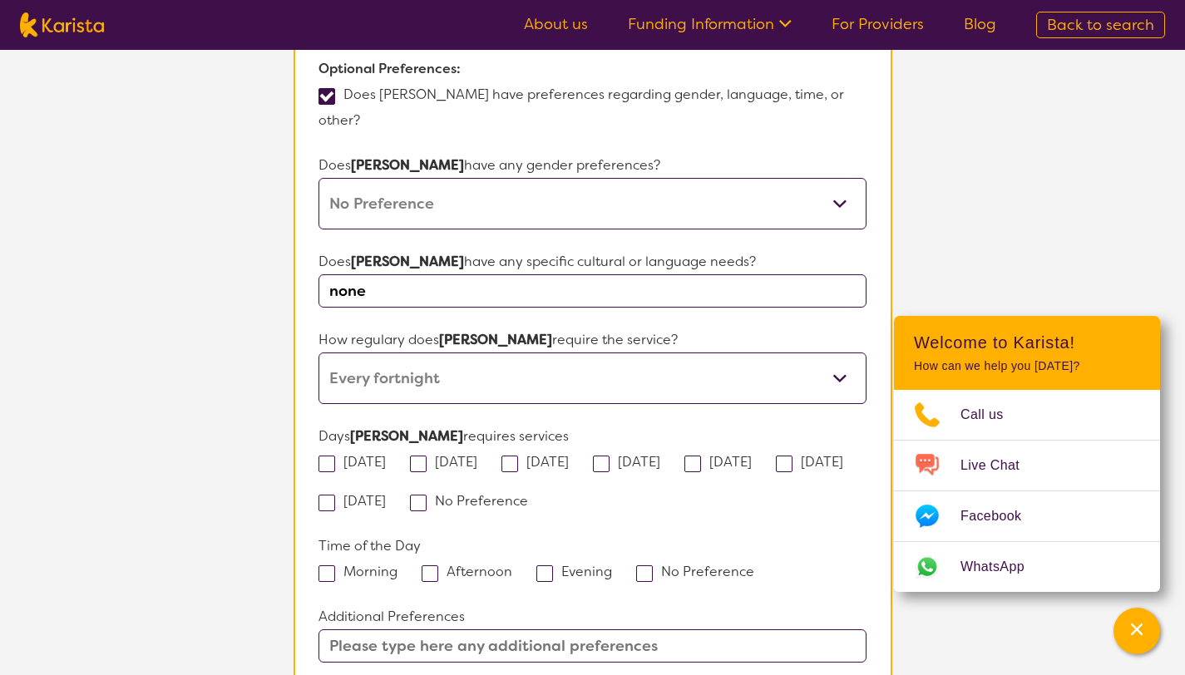
click at [518, 456] on span at bounding box center [509, 464] width 17 height 17
click at [569, 456] on input "[DATE]" at bounding box center [574, 461] width 11 height 11
checkbox input "true"
click at [776, 456] on span at bounding box center [784, 464] width 17 height 17
click at [843, 456] on input "[DATE]" at bounding box center [848, 461] width 11 height 11
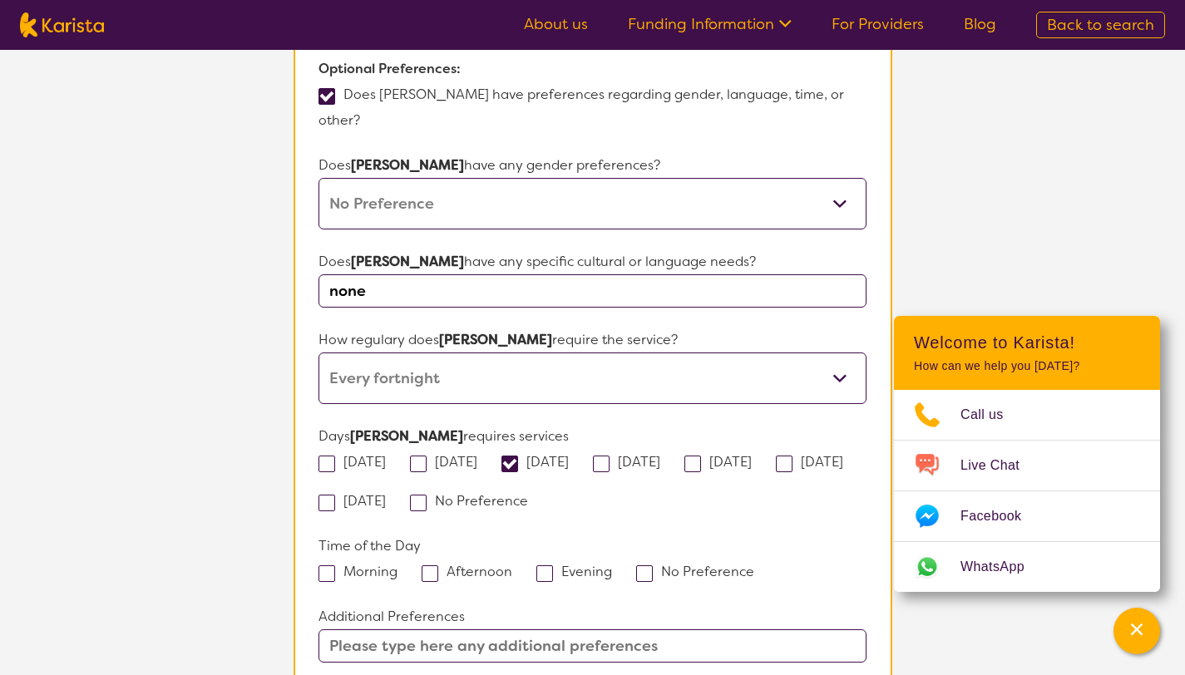
checkbox input "true"
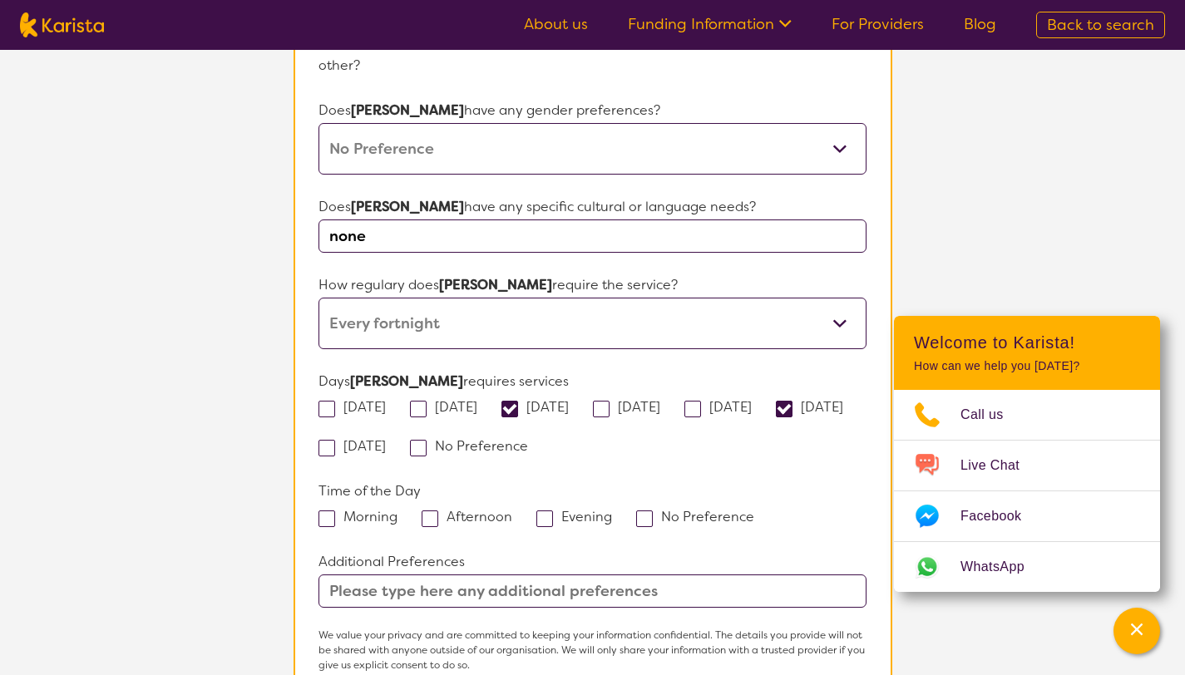
scroll to position [1221, 0]
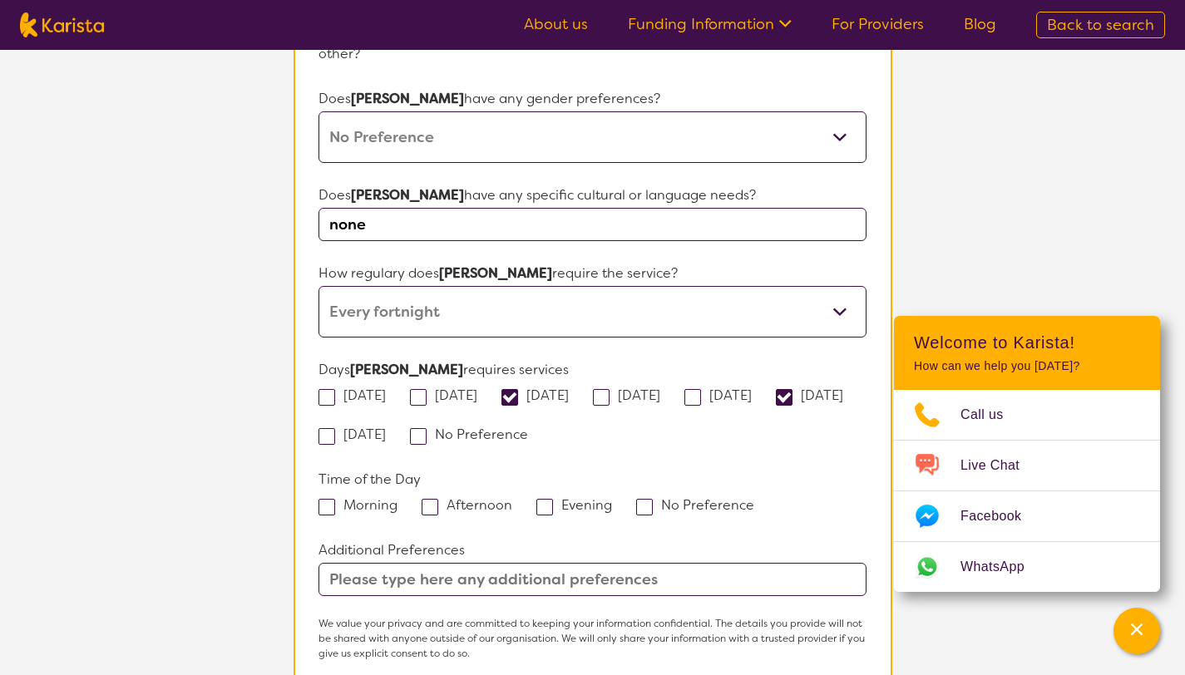
click at [328, 499] on span at bounding box center [327, 507] width 17 height 17
click at [398, 499] on input "Morning" at bounding box center [403, 504] width 11 height 11
checkbox input "true"
click at [335, 428] on span at bounding box center [327, 436] width 17 height 17
click at [397, 428] on input "[DATE]" at bounding box center [391, 433] width 11 height 11
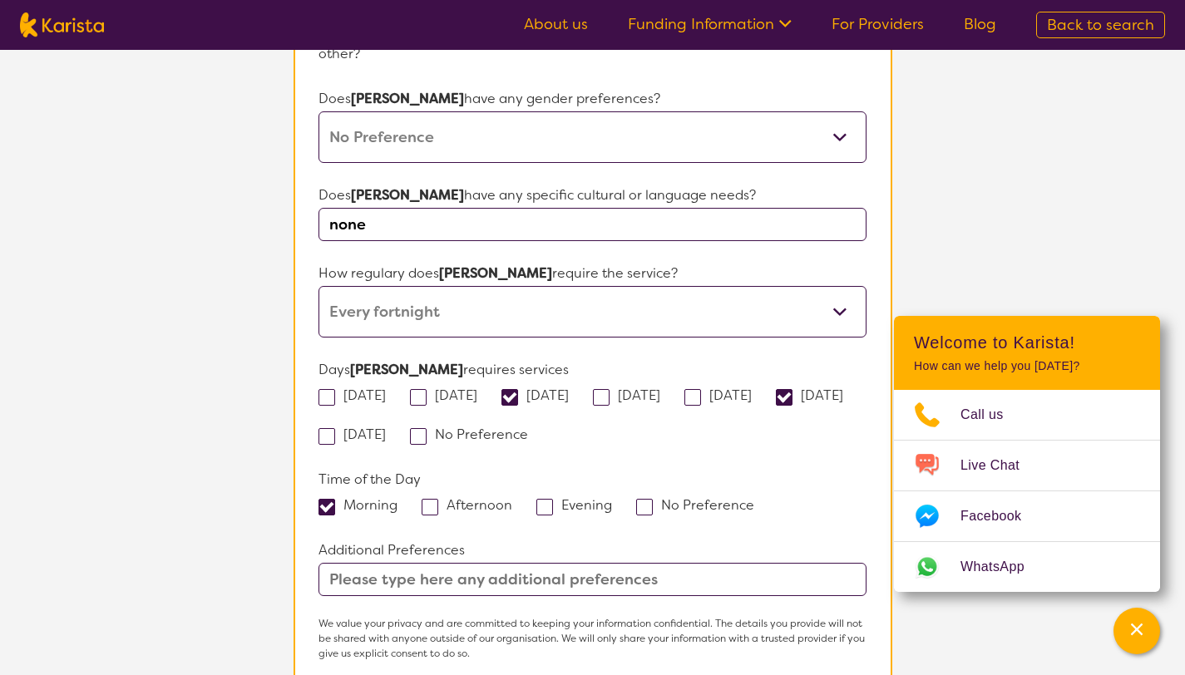
checkbox input "true"
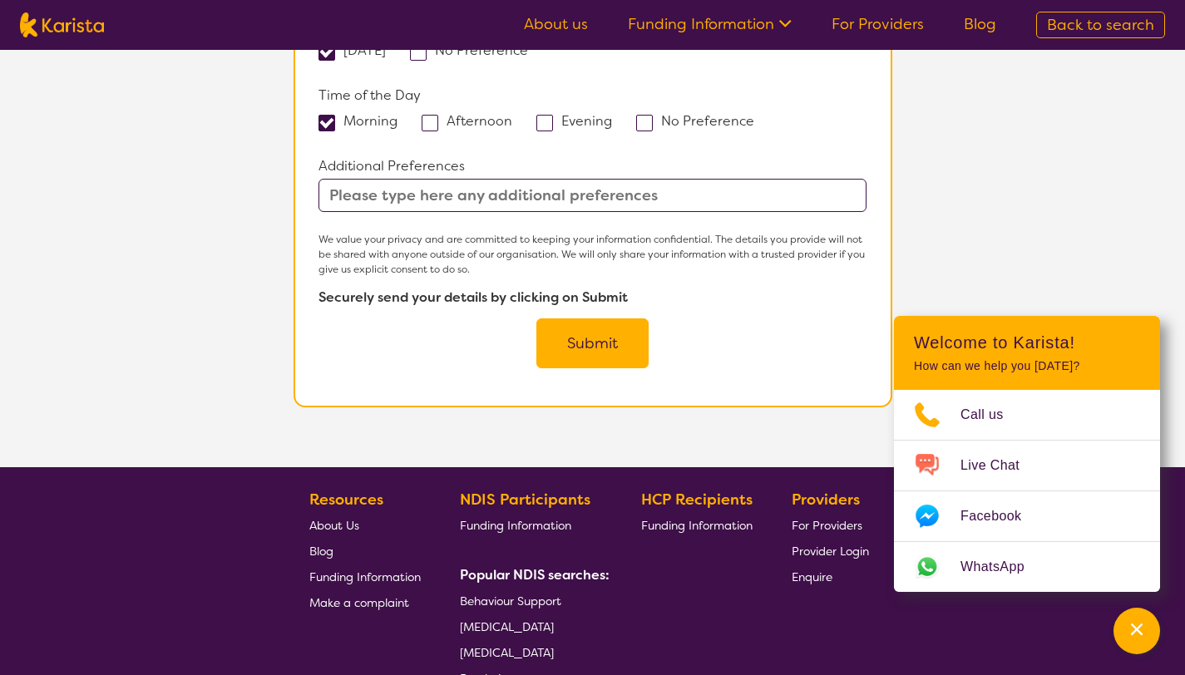
scroll to position [1618, 0]
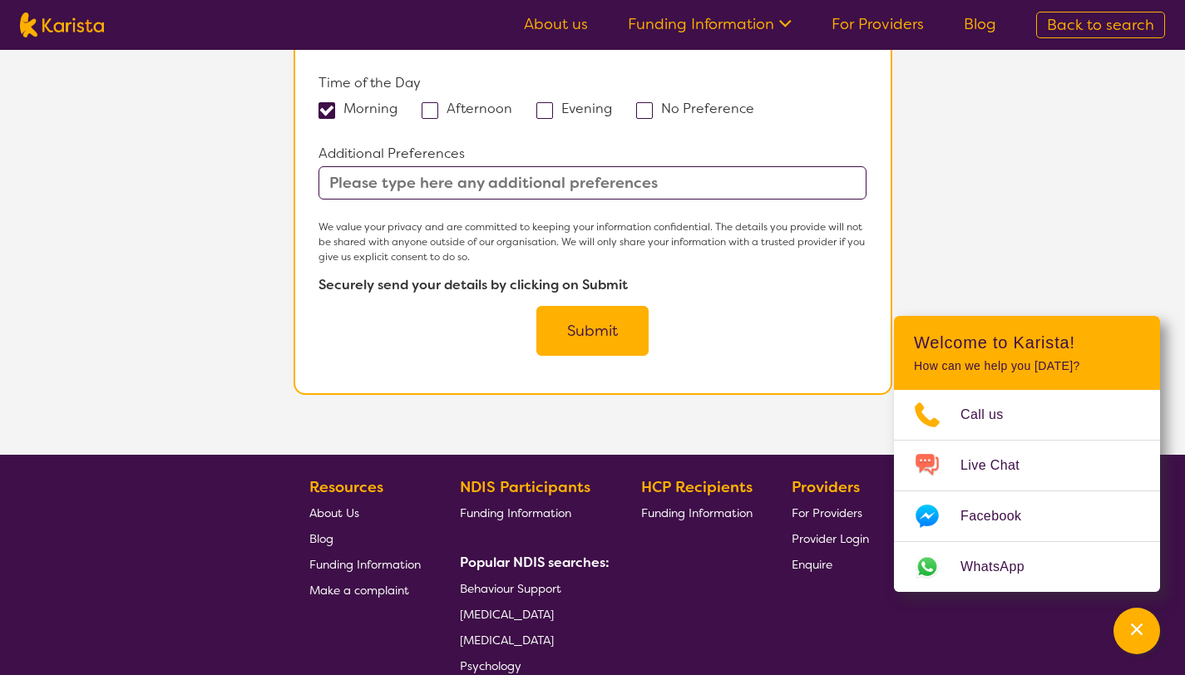
click at [600, 306] on button "Submit" at bounding box center [592, 331] width 112 height 50
